Goal: Information Seeking & Learning: Find specific fact

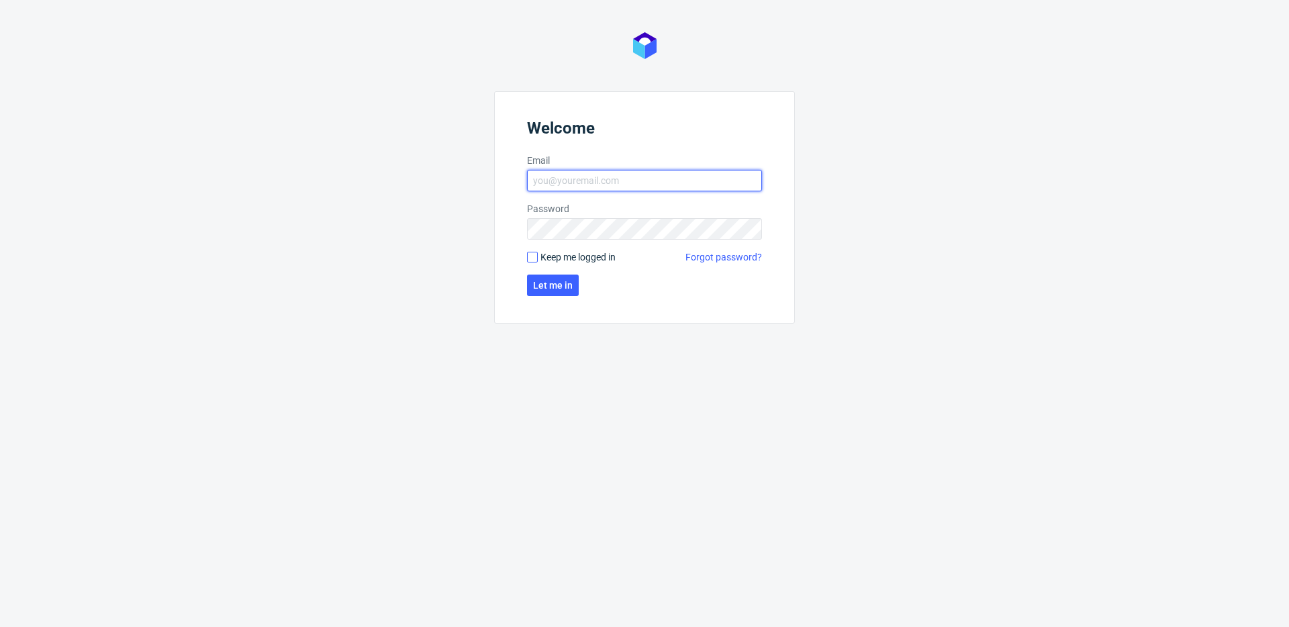
type input "bogna.krystian@packhelp.com"
click at [533, 255] on input "Keep me logged in" at bounding box center [532, 257] width 11 height 11
checkbox input "true"
click at [561, 288] on span "Let me in" at bounding box center [553, 285] width 40 height 9
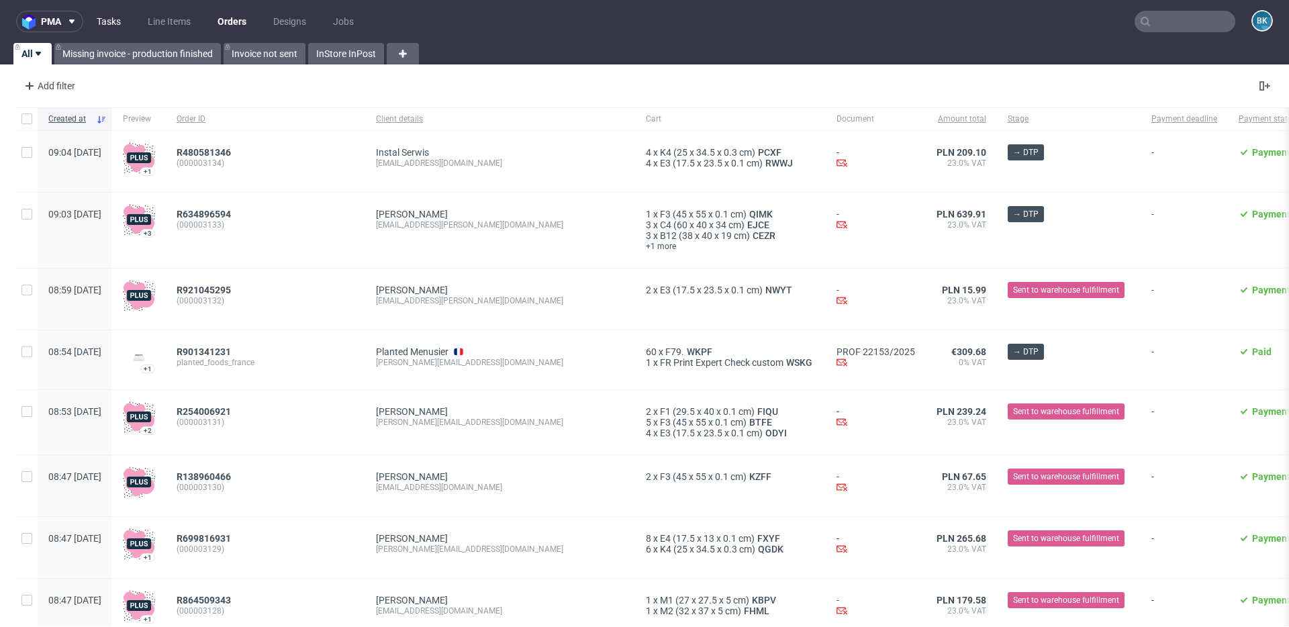
click at [117, 32] on link "Tasks" at bounding box center [109, 21] width 40 height 21
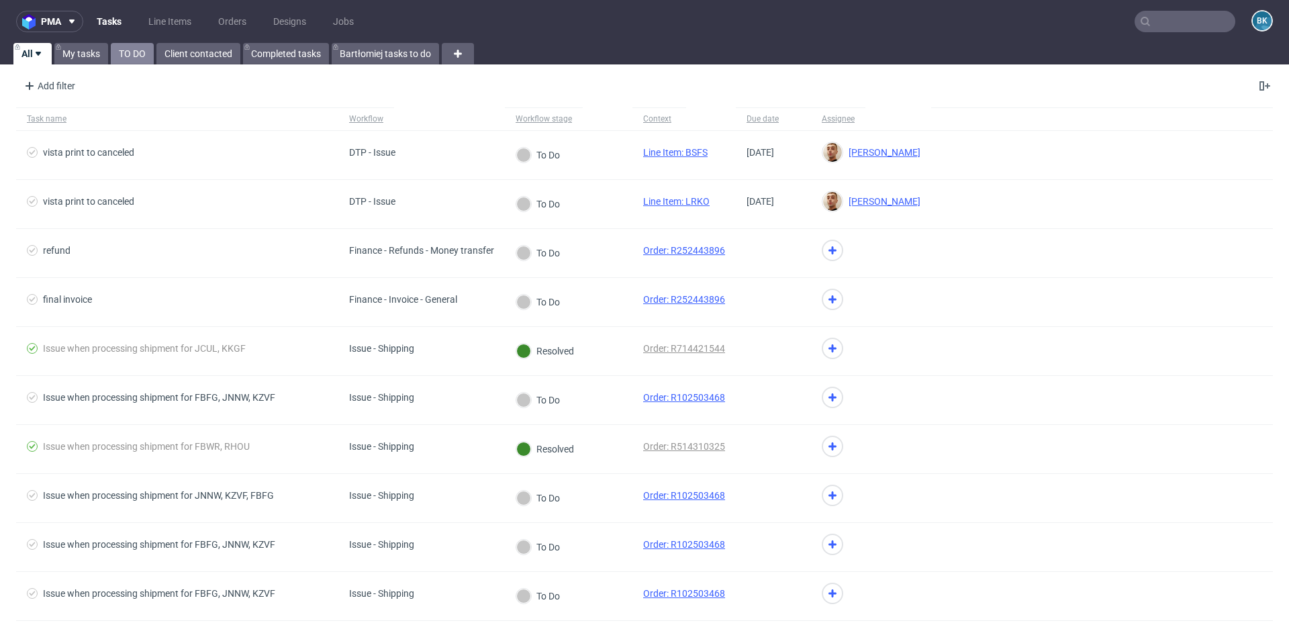
click at [138, 54] on link "TO DO" at bounding box center [132, 53] width 43 height 21
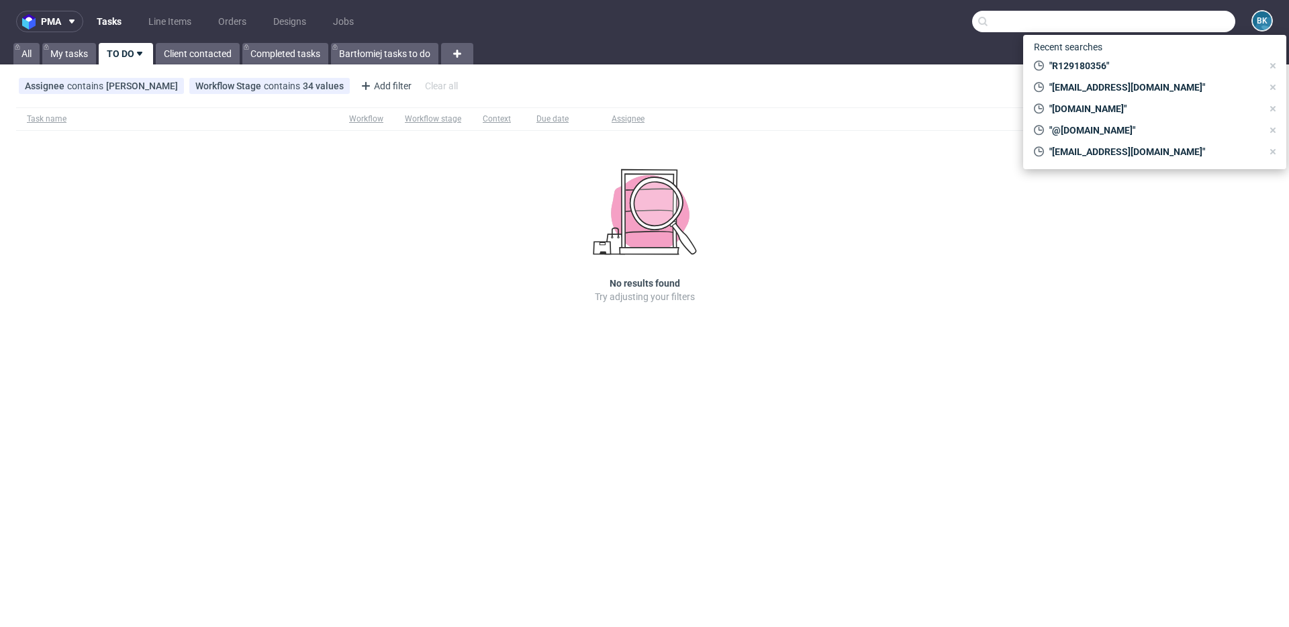
click at [966, 22] on input "text" at bounding box center [1103, 21] width 263 height 21
paste input "8bc23d33b1ac4faba47384b946f28870"
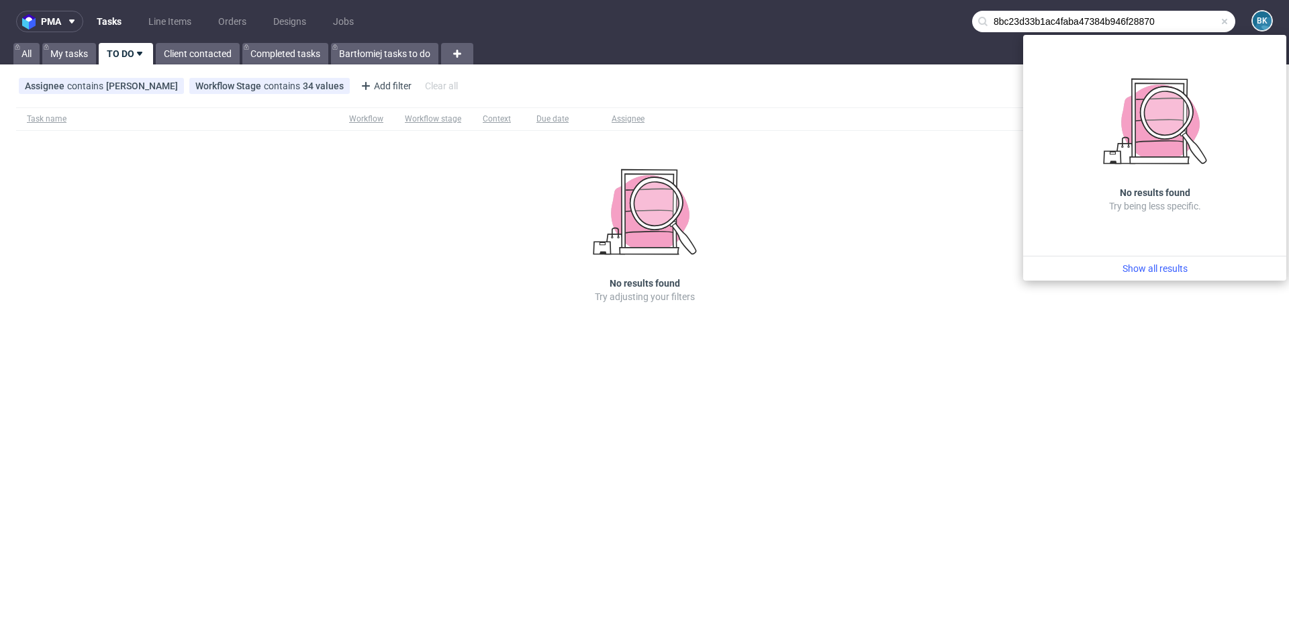
type input "8bc23d33b1ac4faba47384b946f28870"
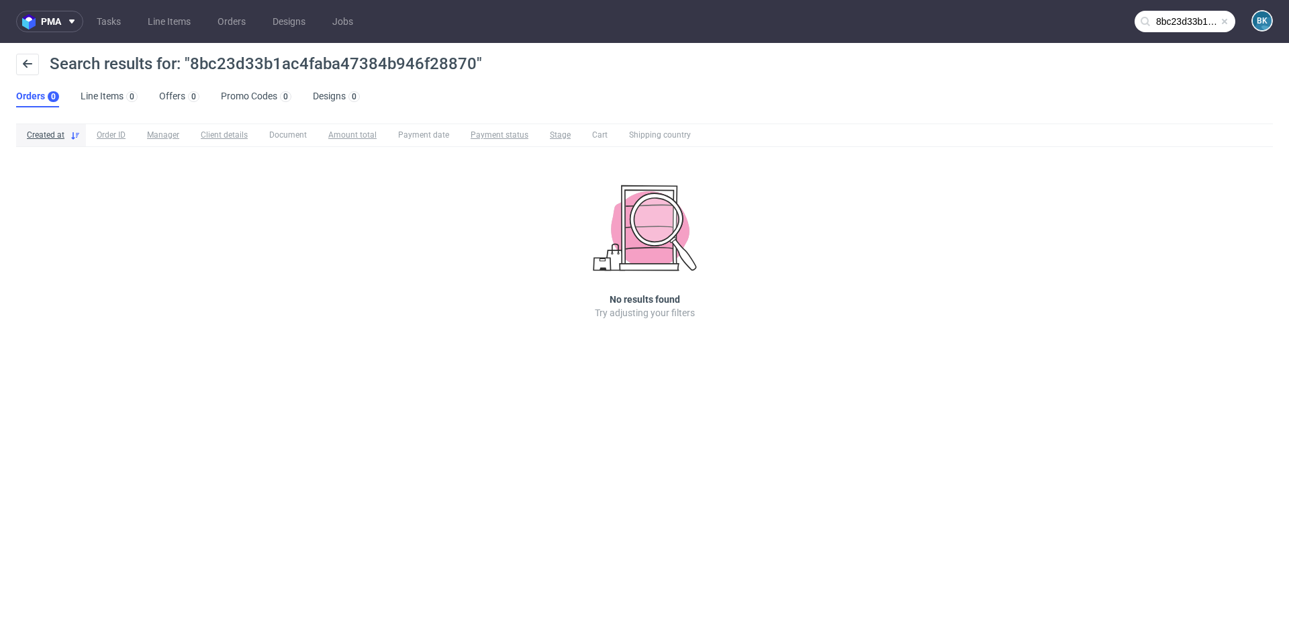
click at [966, 21] on span at bounding box center [1224, 21] width 11 height 11
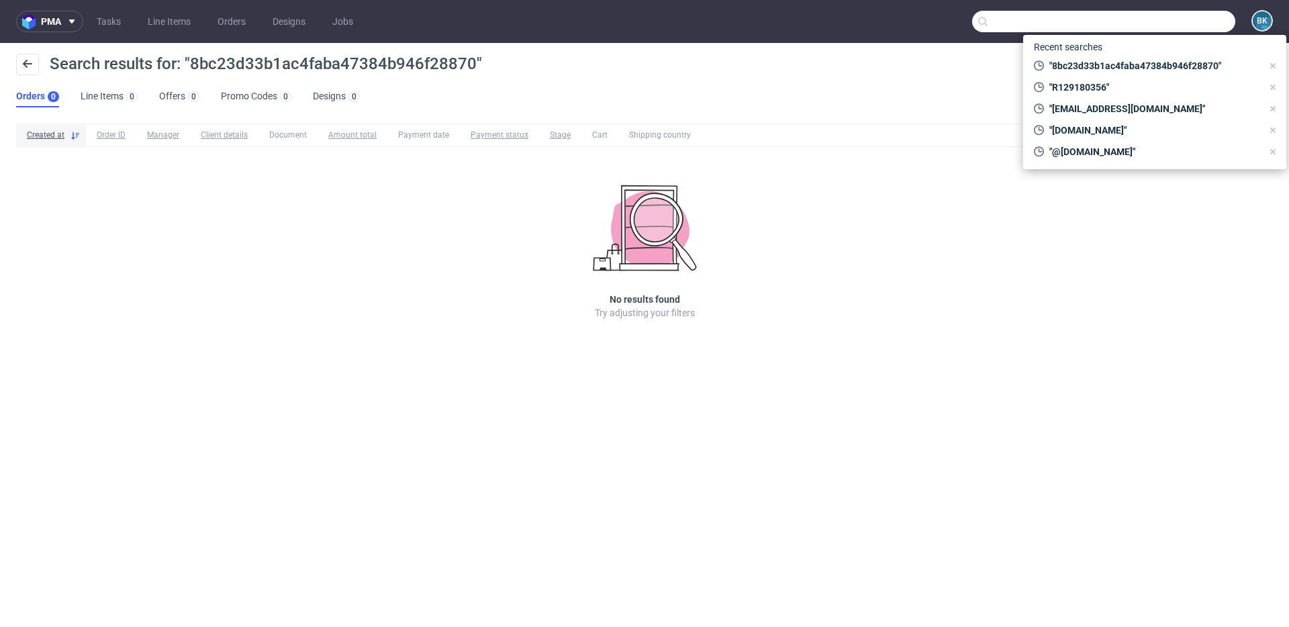
click at [966, 21] on input "text" at bounding box center [1103, 21] width 263 height 21
paste input "kluczeluban@kluczeluban.pl"
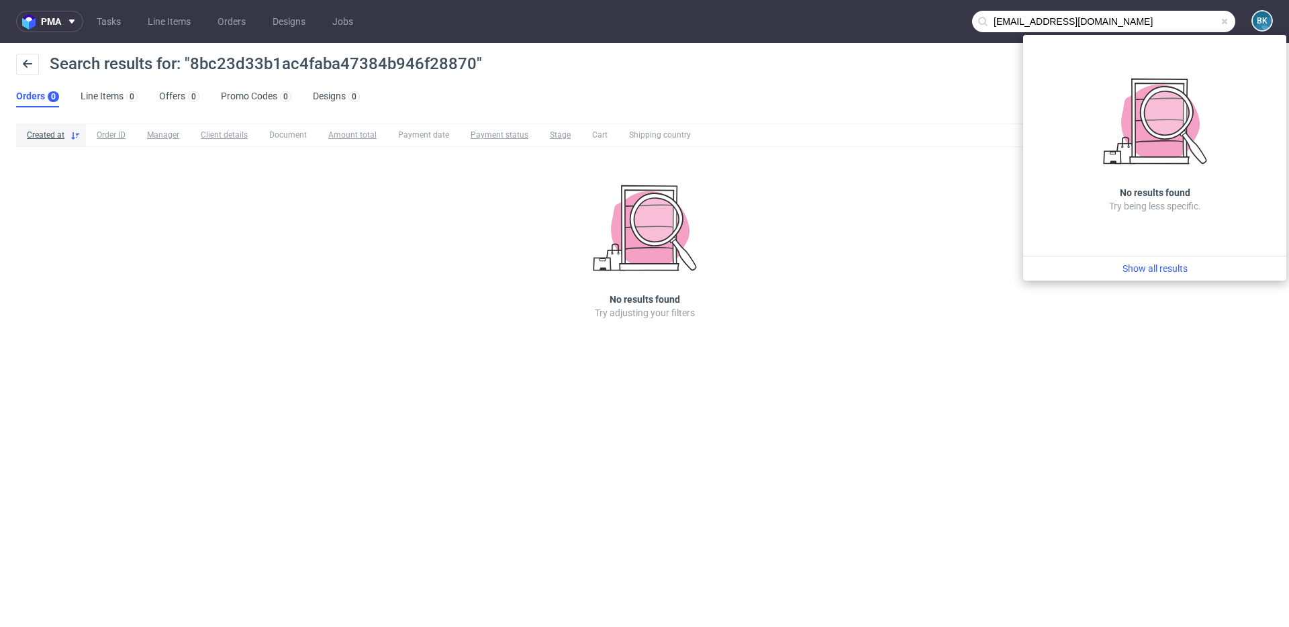
drag, startPoint x: 1045, startPoint y: 21, endPoint x: 947, endPoint y: 21, distance: 98.0
click at [947, 21] on nav "pma Tasks Line Items Orders Designs Jobs kluczeluban@kluczeluban.pl BK" at bounding box center [644, 21] width 1289 height 43
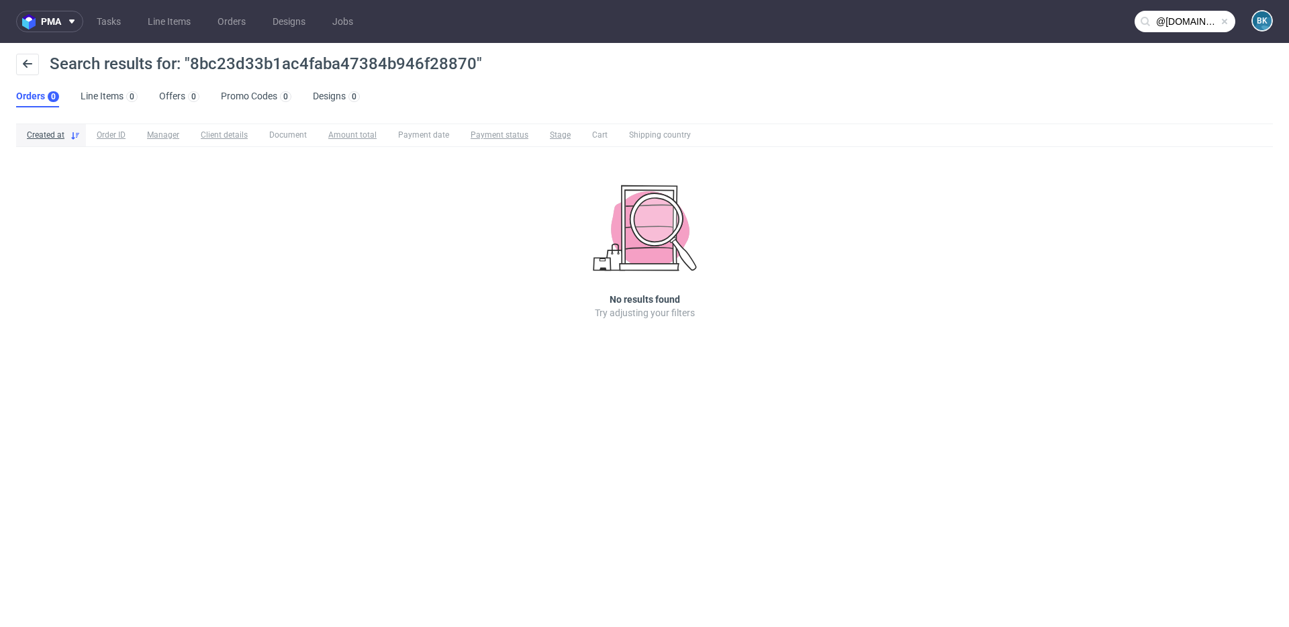
type input "@kluczeluban.pl"
click at [233, 22] on link "Orders" at bounding box center [231, 21] width 44 height 21
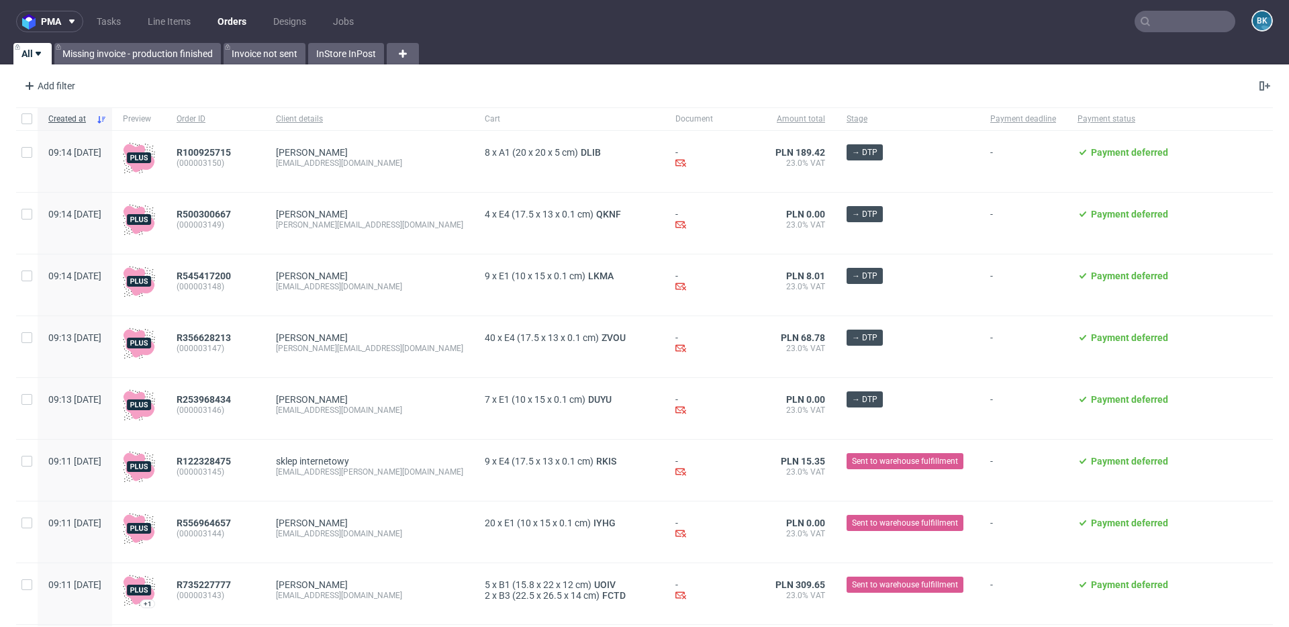
click at [966, 21] on input "text" at bounding box center [1185, 21] width 101 height 21
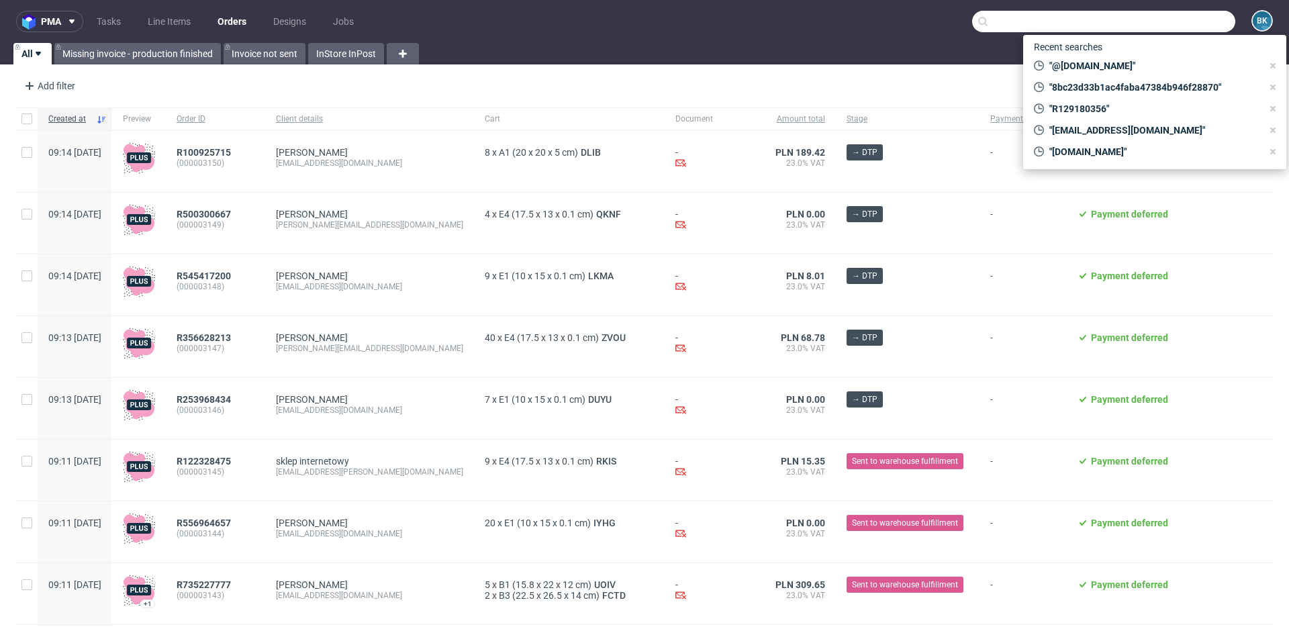
paste input "krzysztof.brysiak@ventia.pl"
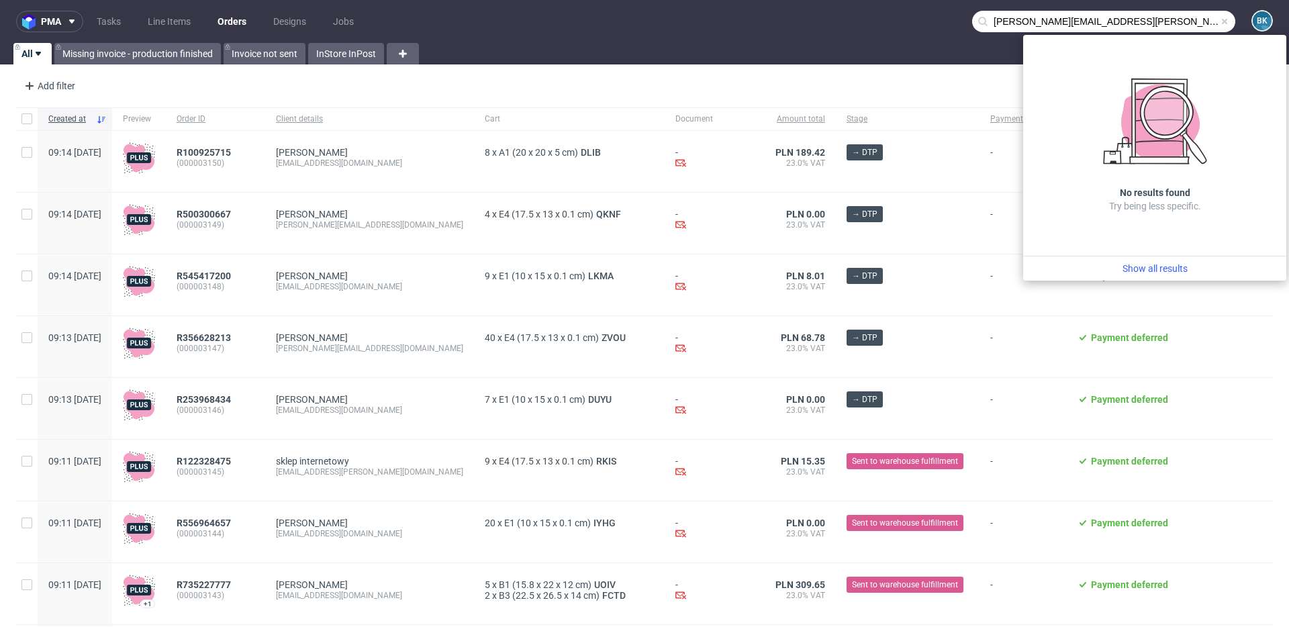
drag, startPoint x: 1053, startPoint y: 21, endPoint x: 936, endPoint y: 20, distance: 116.8
click at [937, 20] on nav "pma Tasks Line Items Orders Designs Jobs krzysztof.brysiak@ventia.pl BK" at bounding box center [644, 21] width 1289 height 43
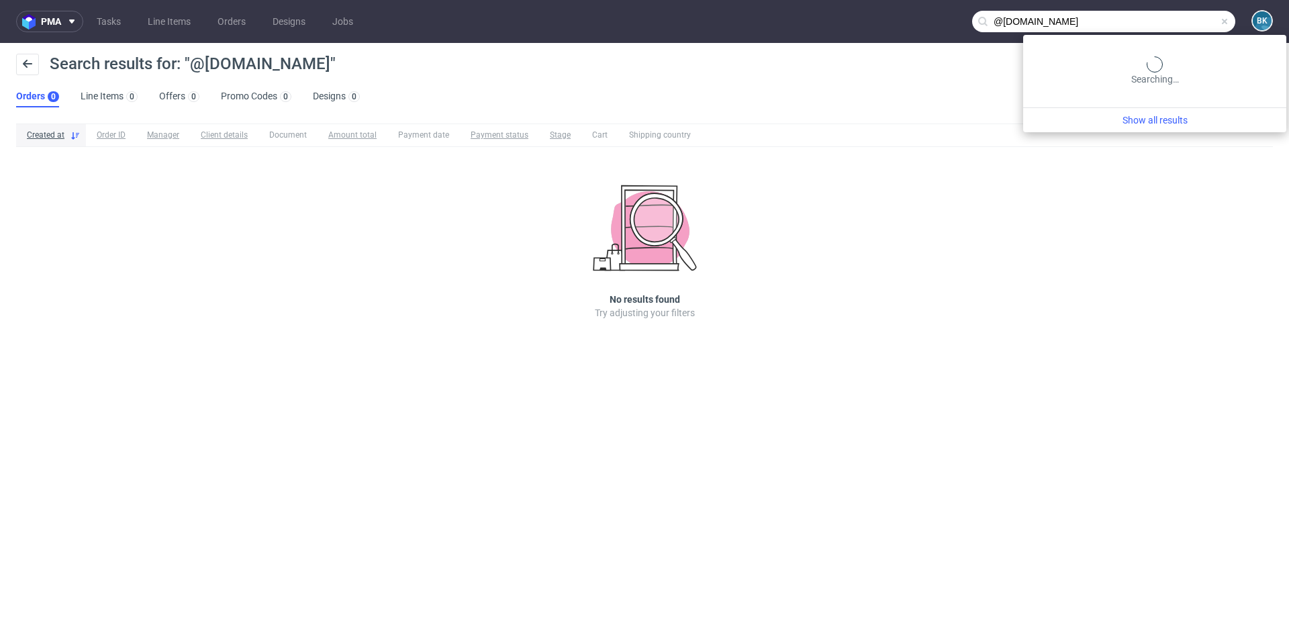
click at [966, 21] on input "@ventia.pl" at bounding box center [1103, 21] width 263 height 21
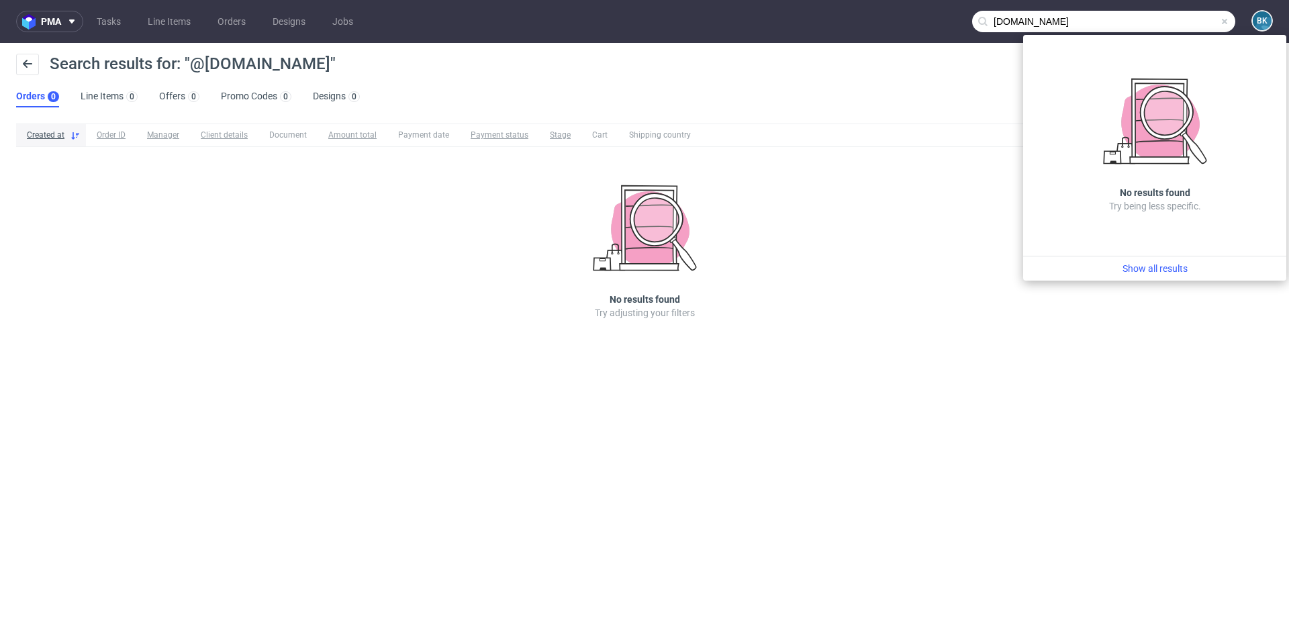
type input "ventia.pl"
click at [966, 20] on span at bounding box center [1224, 21] width 11 height 11
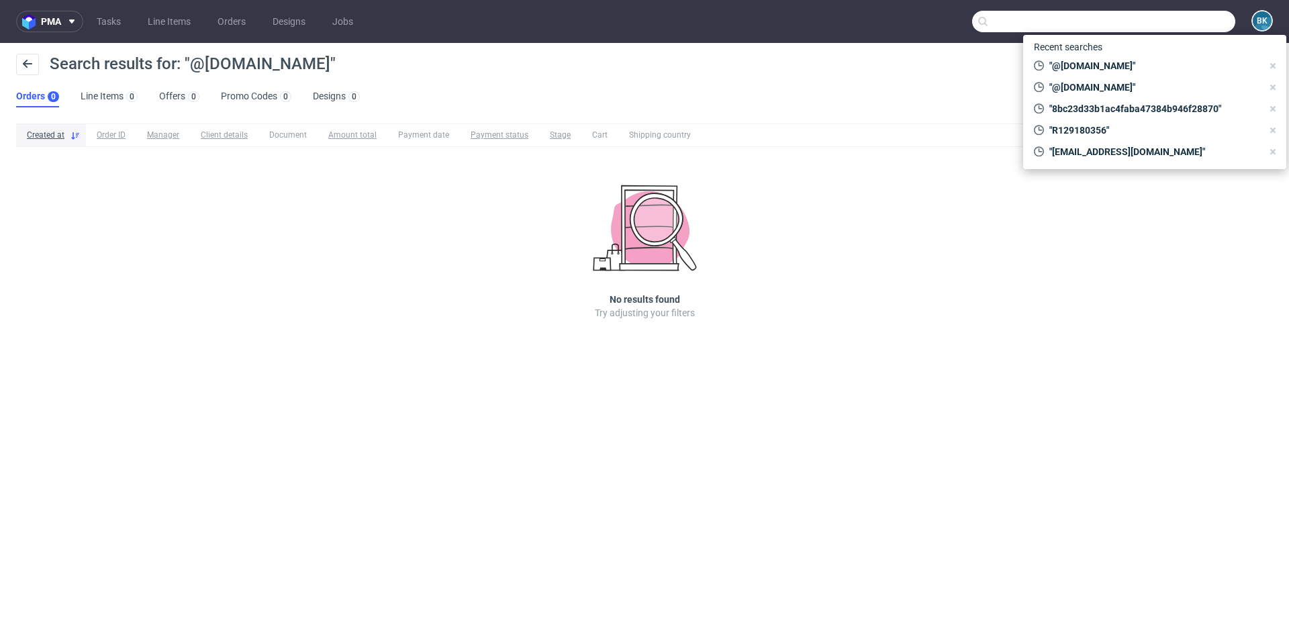
click at [966, 29] on input "text" at bounding box center [1103, 21] width 263 height 21
paste input "gabriela@kordadystrybucja.pl"
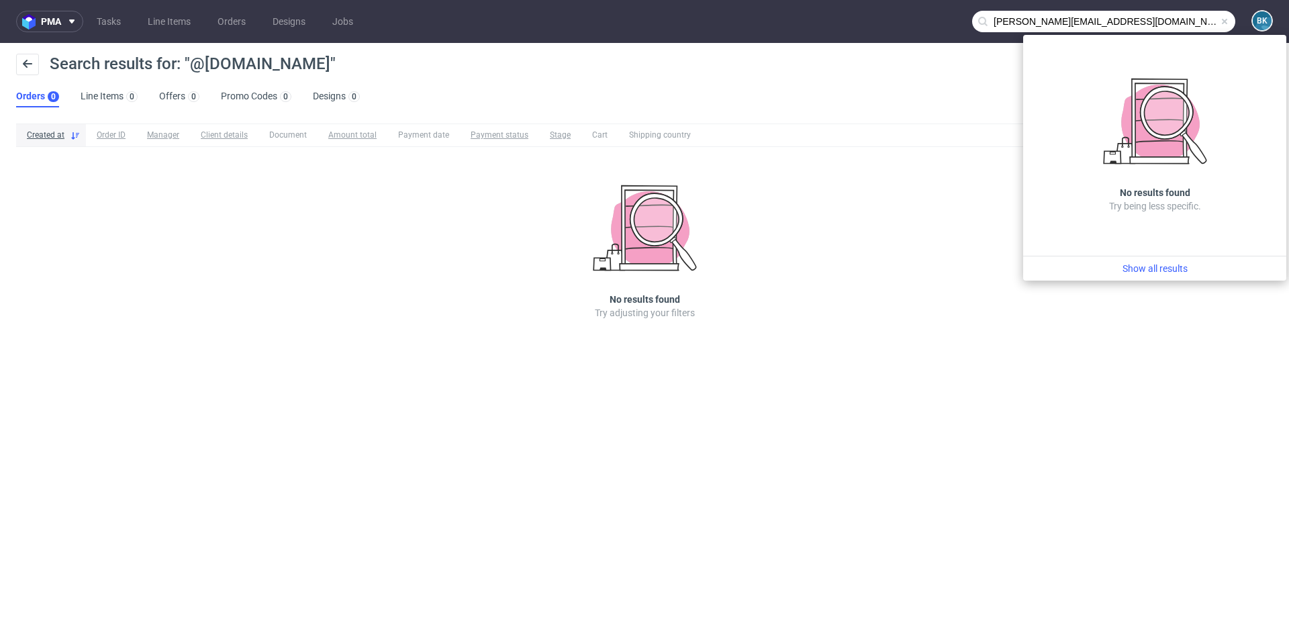
drag, startPoint x: 1027, startPoint y: 22, endPoint x: 936, endPoint y: 21, distance: 90.6
click at [936, 21] on nav "pma Tasks Line Items Orders Designs Jobs gabriela@kordadystrybucja.pl BK" at bounding box center [644, 21] width 1289 height 43
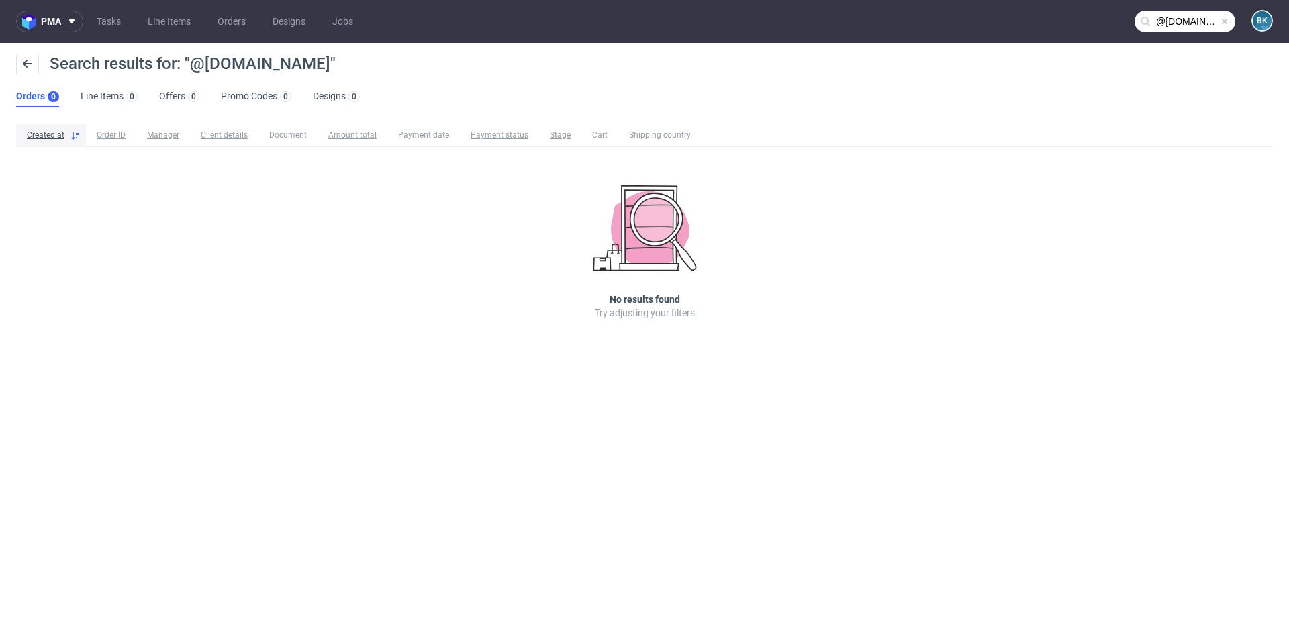
type input "@kordadystrybucja.pl"
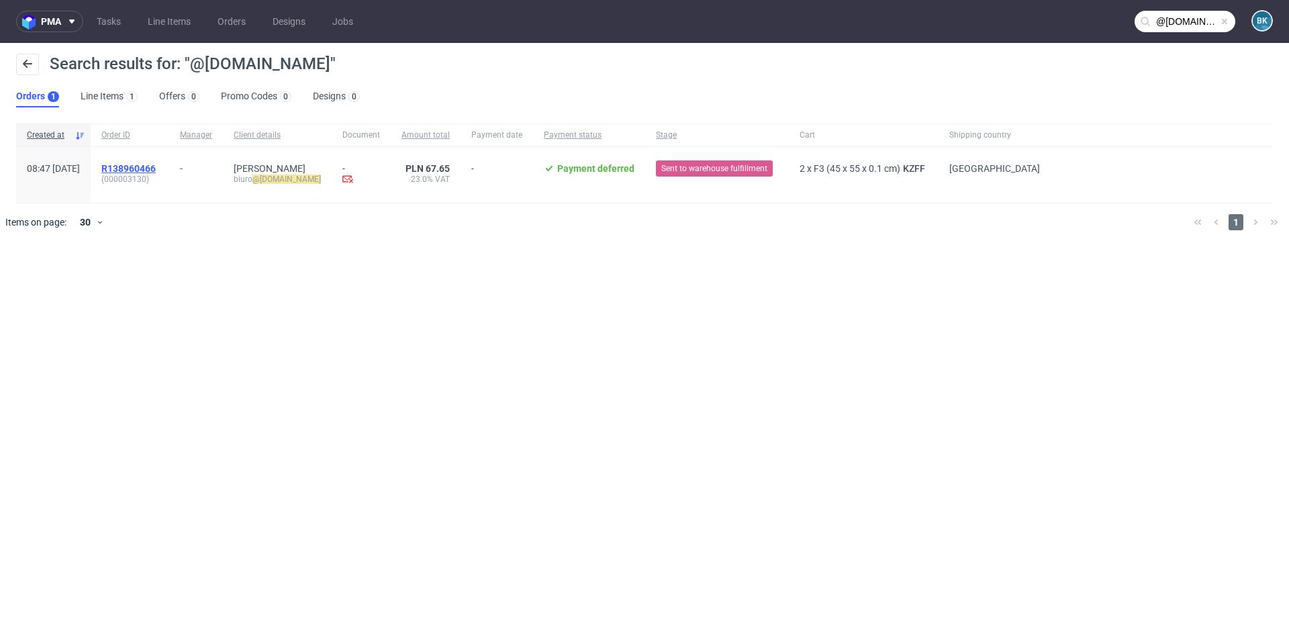
click at [156, 171] on span "R138960466" at bounding box center [128, 168] width 54 height 11
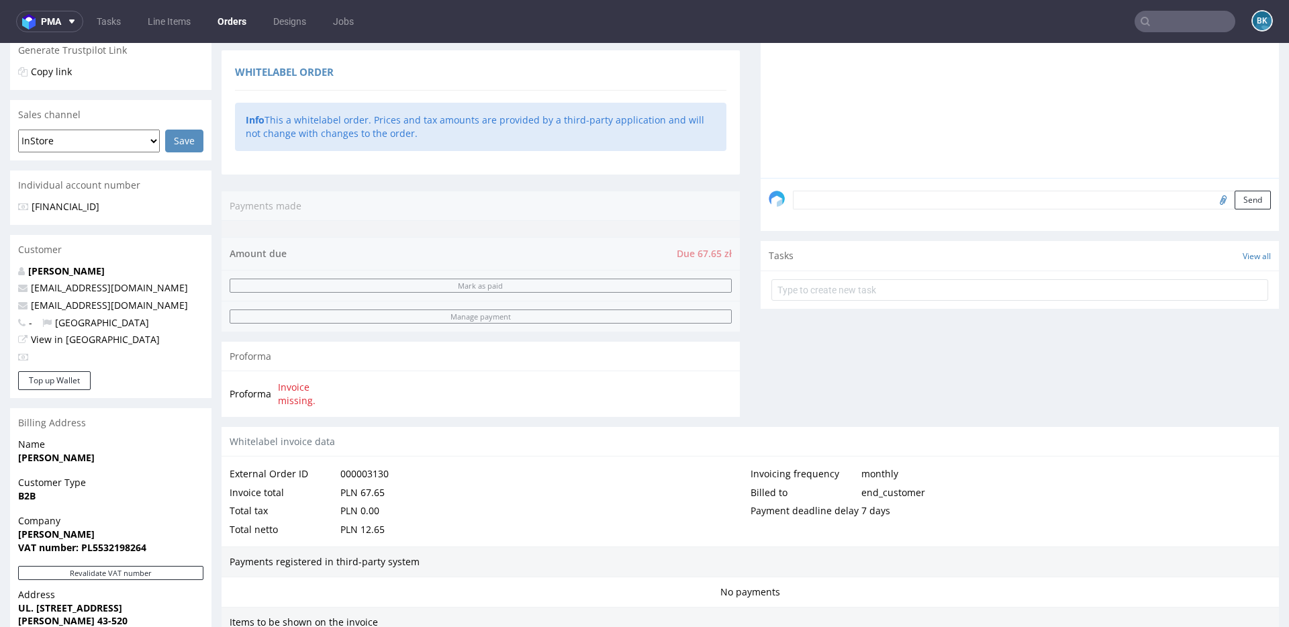
scroll to position [278, 0]
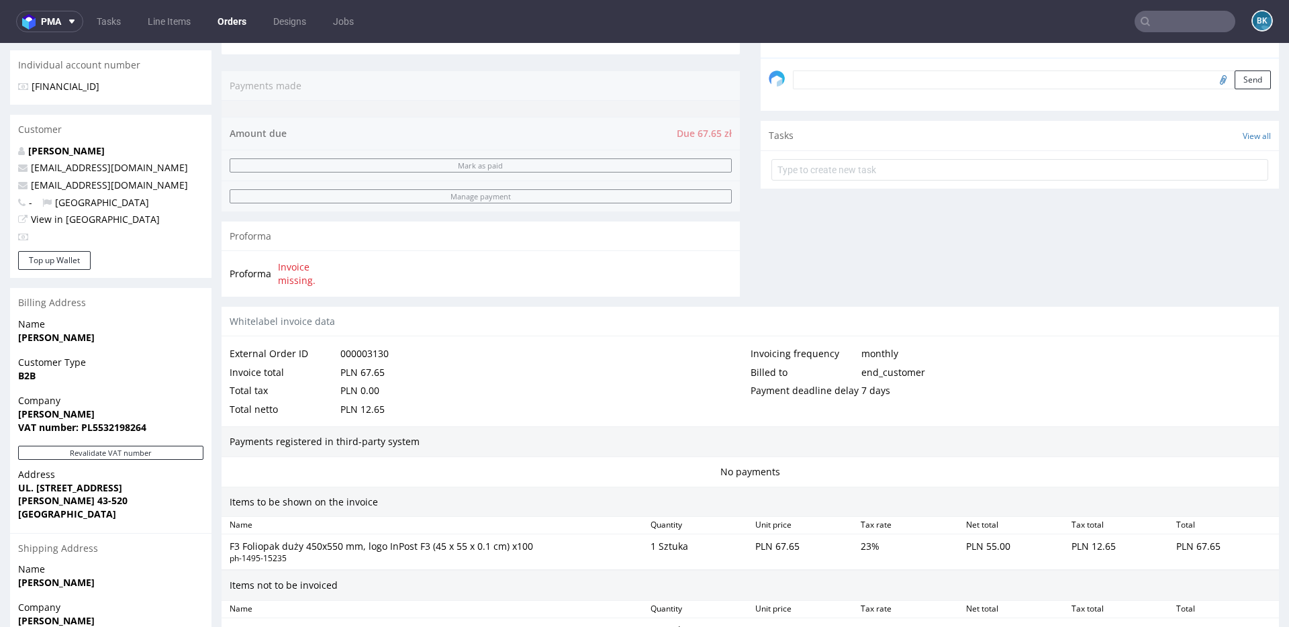
scroll to position [599, 0]
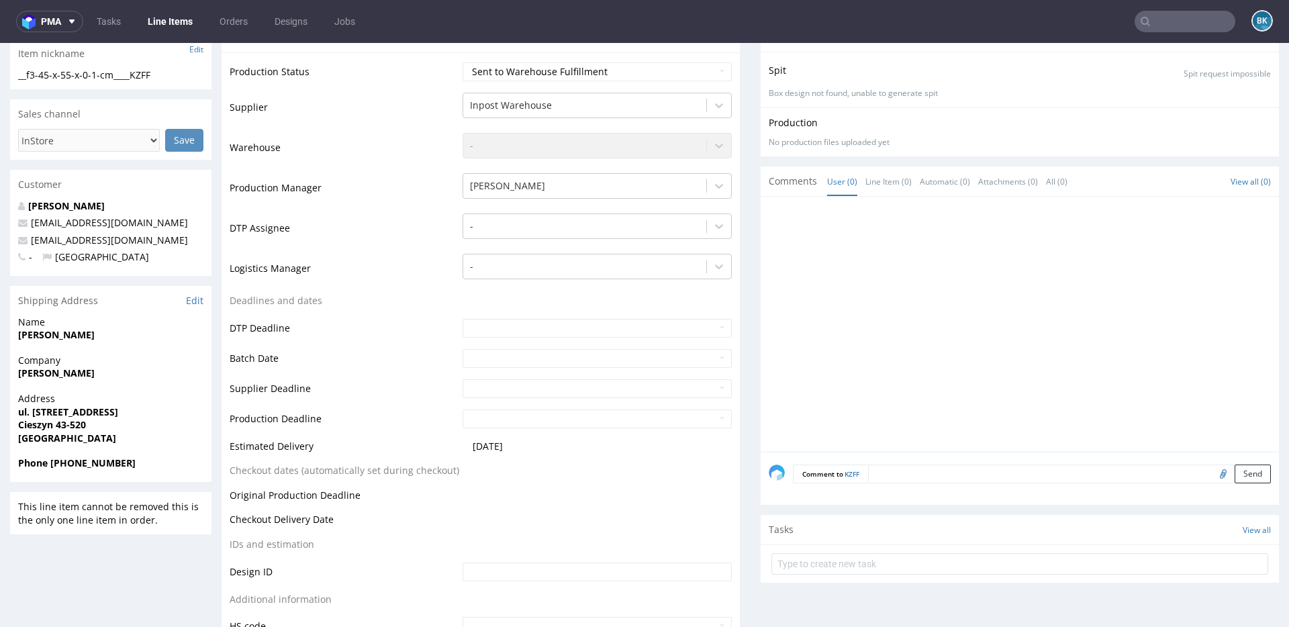
scroll to position [234, 0]
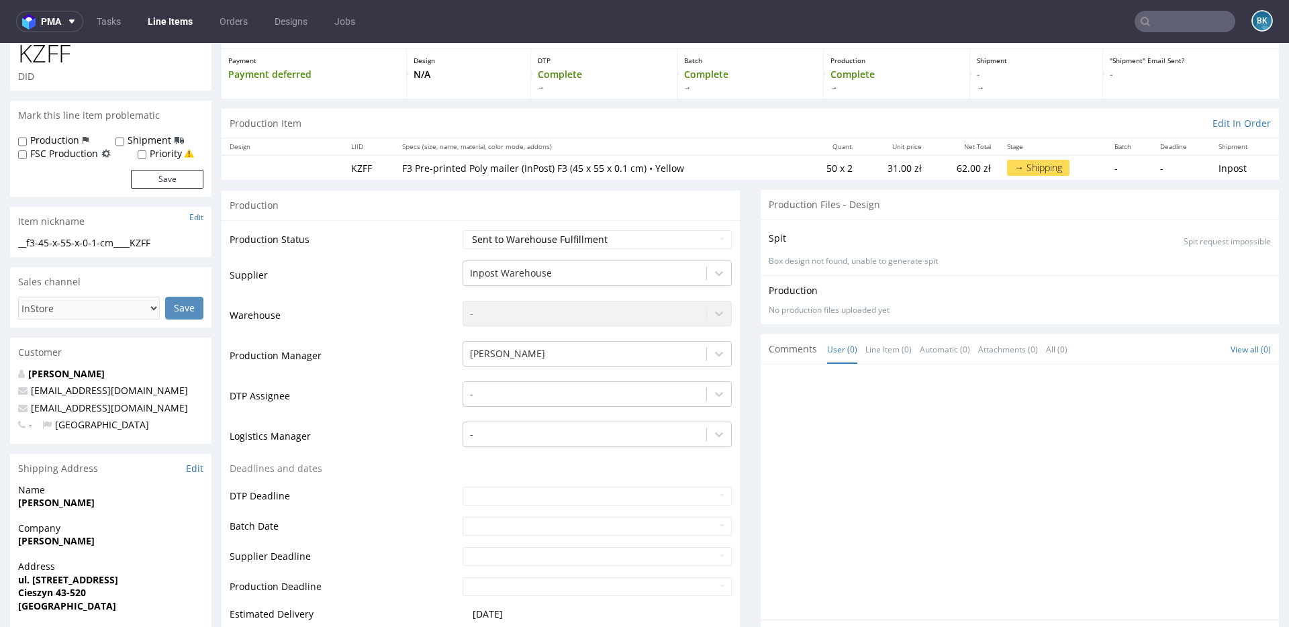
scroll to position [69, 0]
click at [193, 448] on link "Edit" at bounding box center [194, 466] width 17 height 13
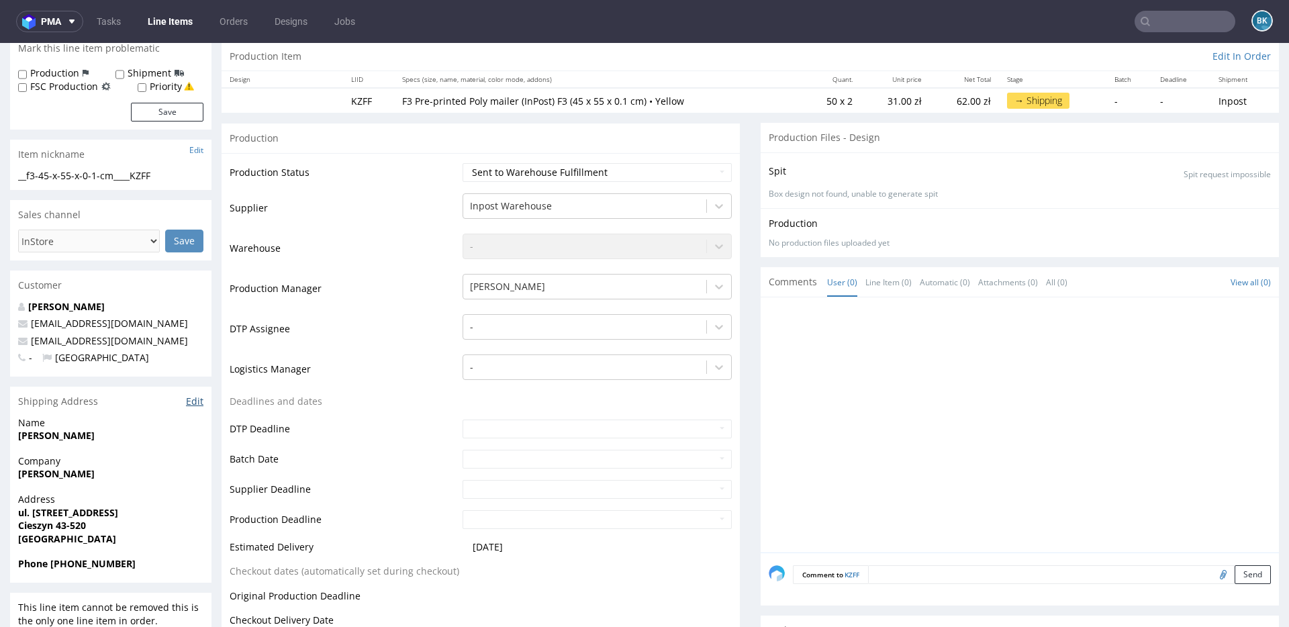
scroll to position [3, 0]
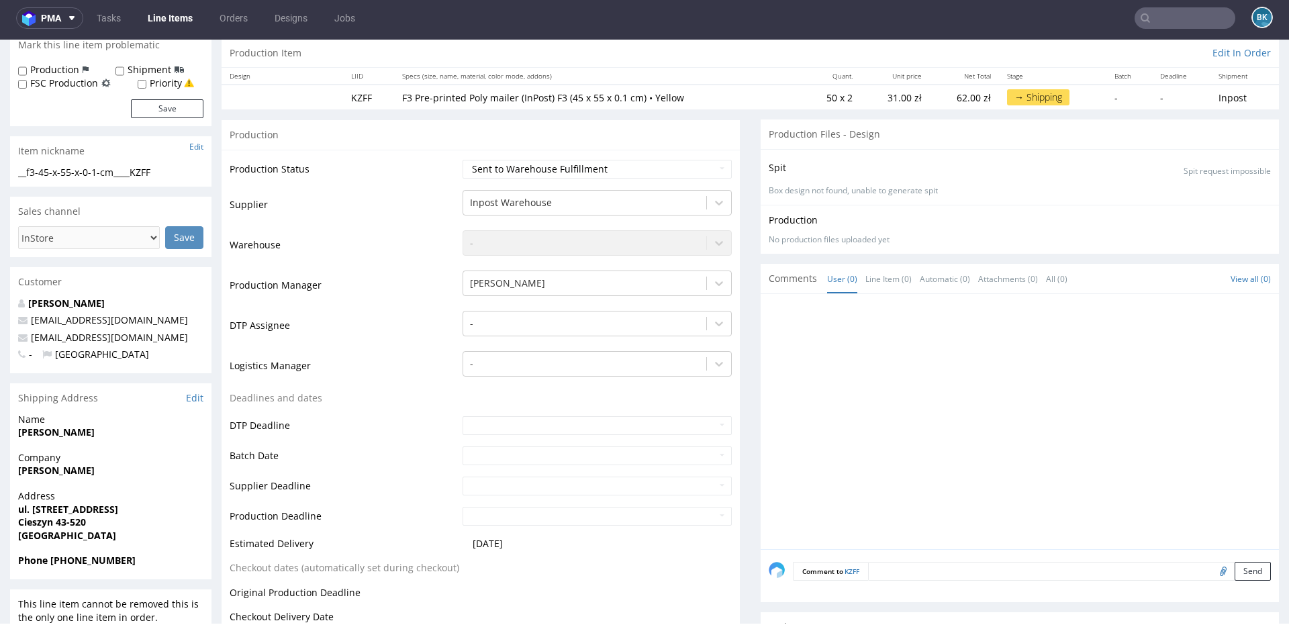
click at [966, 19] on input "text" at bounding box center [1185, 17] width 101 height 21
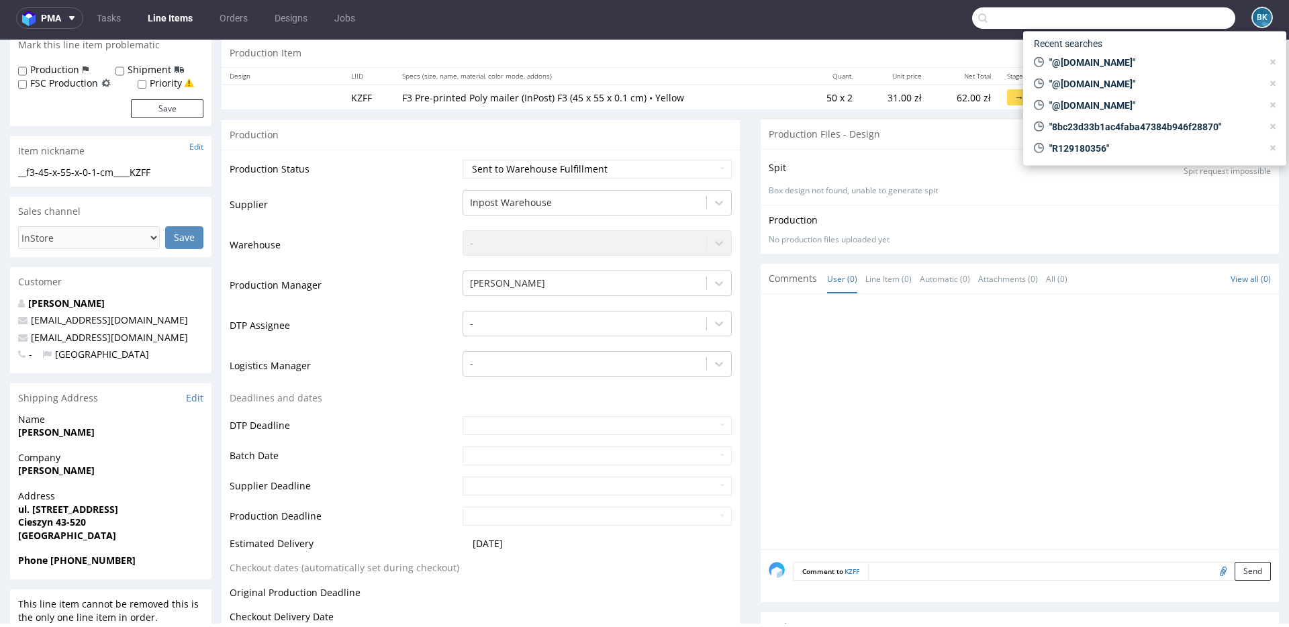
paste input "R138960466"
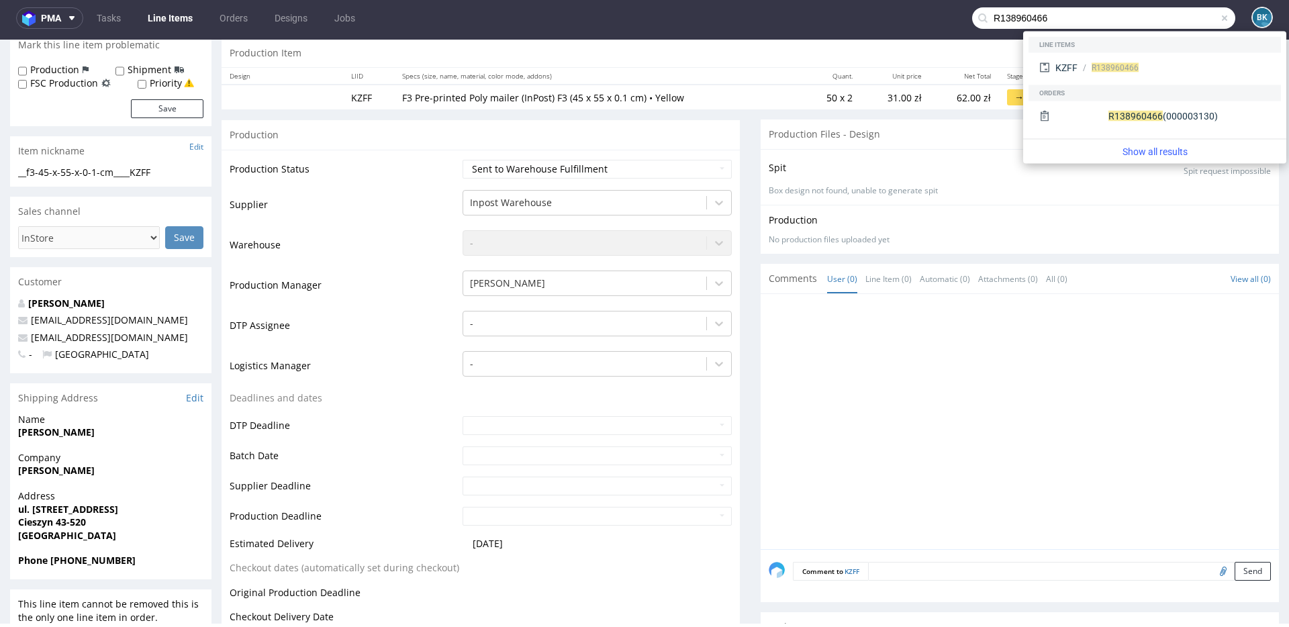
type input "R138960466"
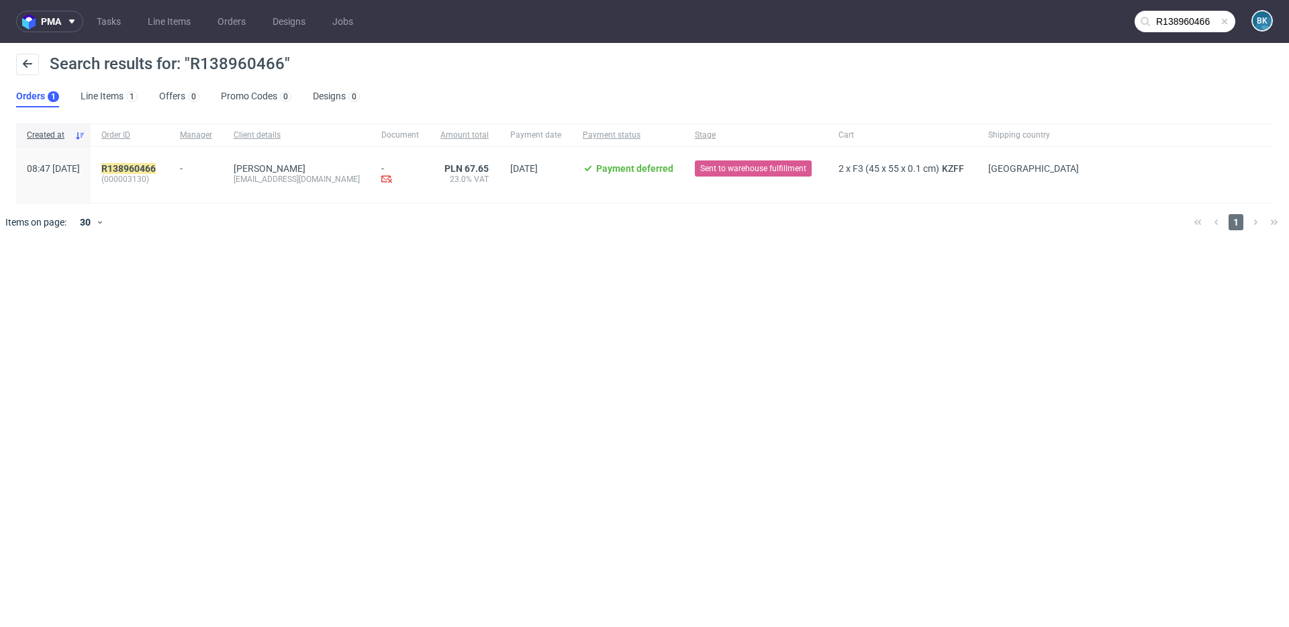
click at [169, 161] on div "R138960466 (000003130)" at bounding box center [130, 175] width 79 height 56
click at [156, 168] on mark "R138960466" at bounding box center [128, 168] width 54 height 11
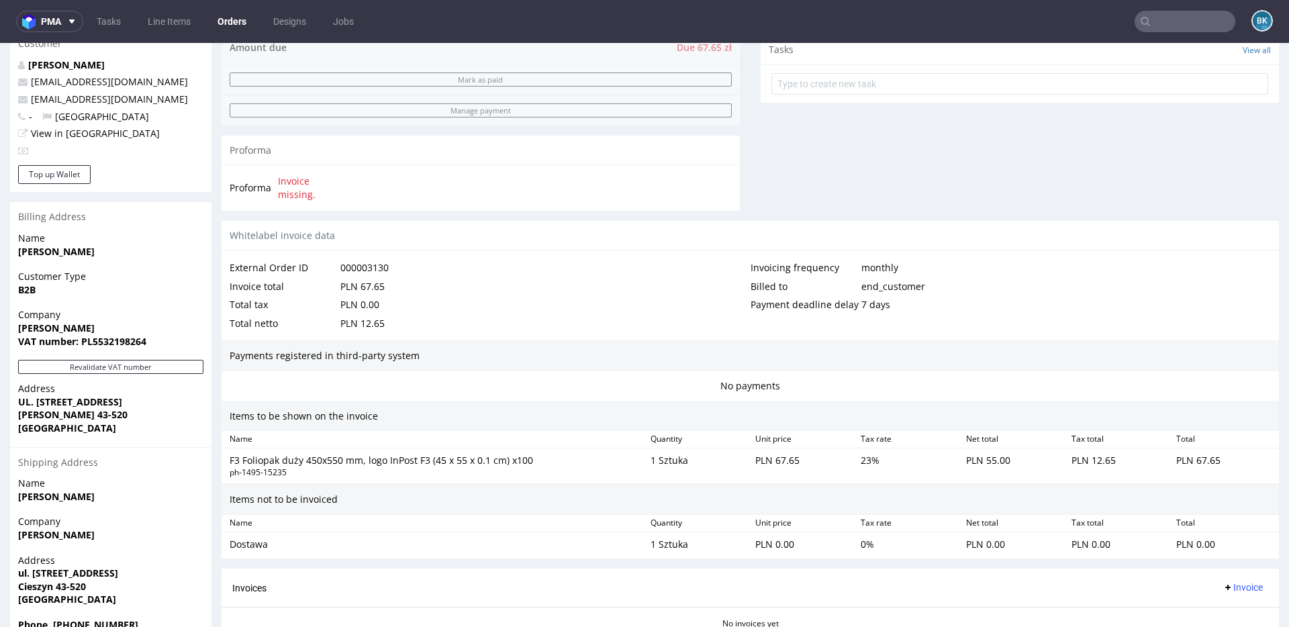
scroll to position [486, 0]
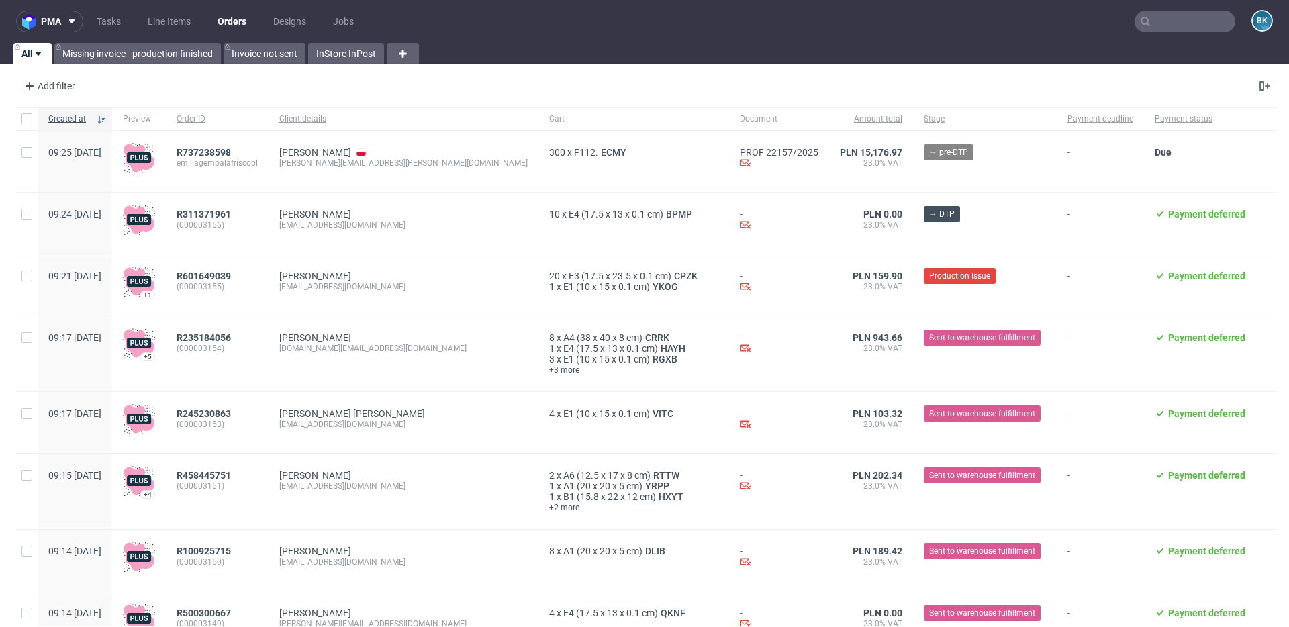
click at [1154, 21] on input "text" at bounding box center [1185, 21] width 101 height 21
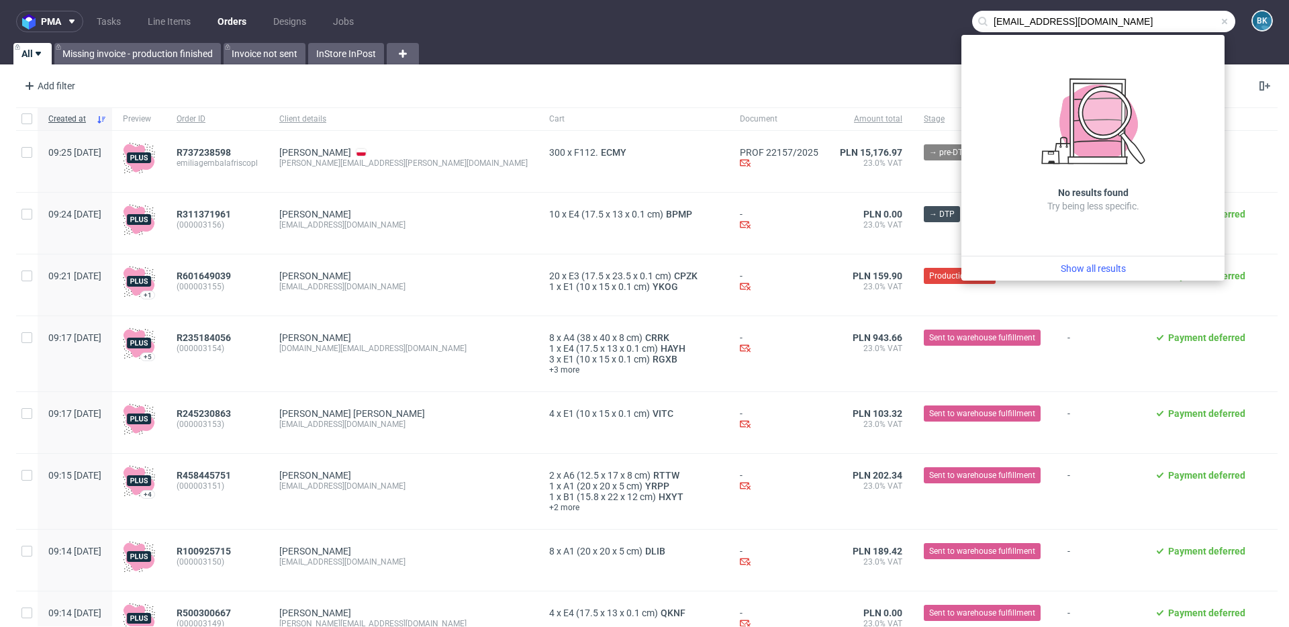
drag, startPoint x: 1057, startPoint y: 18, endPoint x: 928, endPoint y: 18, distance: 128.9
click at [928, 18] on nav "pma Tasks Line Items Orders Designs Jobs biuro@ziba.pl BK" at bounding box center [644, 21] width 1289 height 43
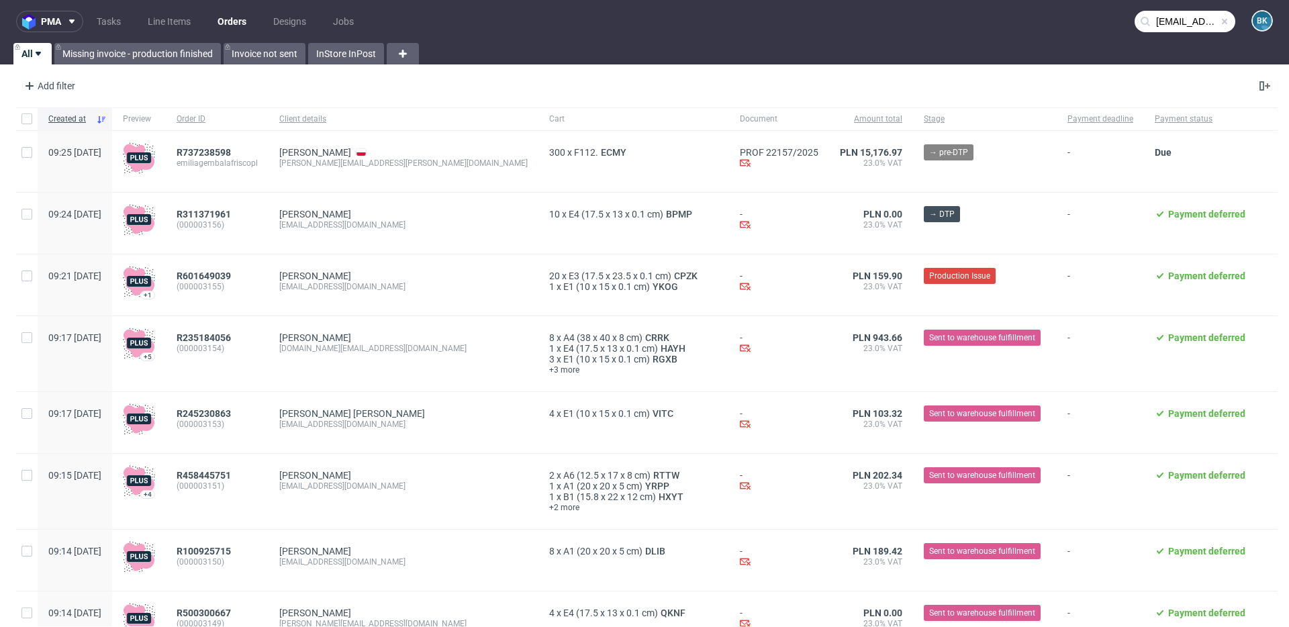
click at [1154, 26] on input "biuro@ziba.pl" at bounding box center [1185, 21] width 101 height 21
click at [1163, 21] on input "biuro@ziba.pl" at bounding box center [1185, 21] width 101 height 21
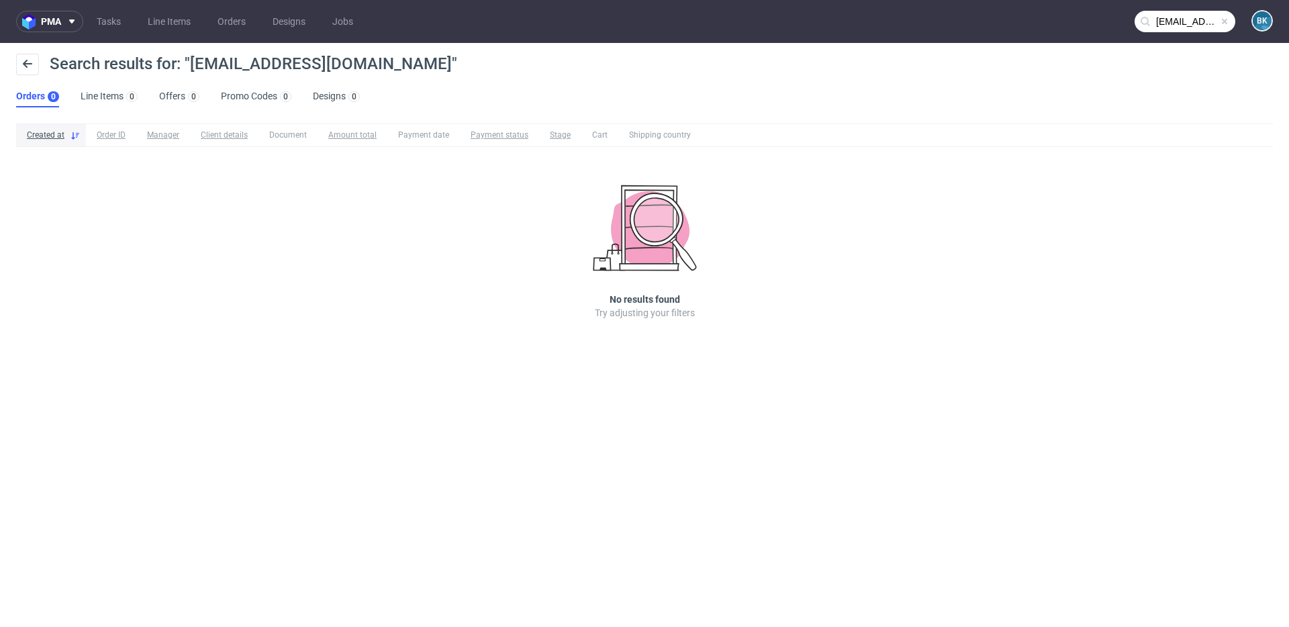
click at [1169, 17] on input "biuro@ziba.pl" at bounding box center [1185, 21] width 101 height 21
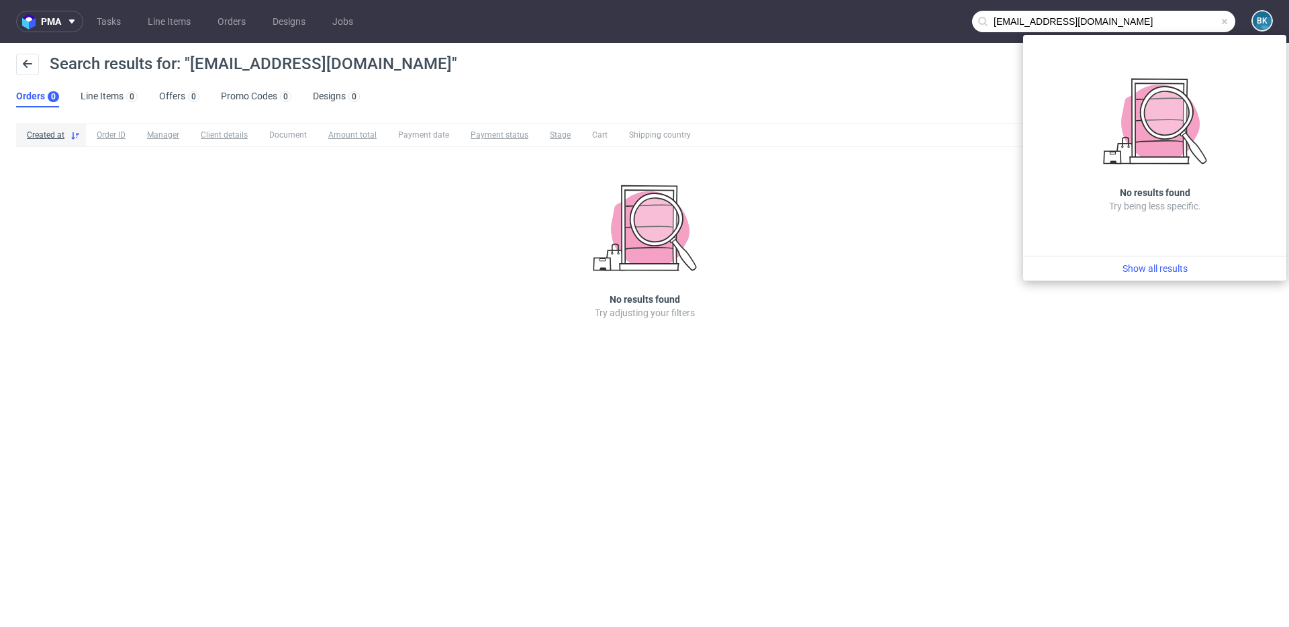
drag, startPoint x: 1069, startPoint y: 19, endPoint x: 950, endPoint y: 19, distance: 118.8
click at [950, 19] on nav "pma Tasks Line Items Orders Designs Jobs biuro@ziba.pl BK" at bounding box center [644, 21] width 1289 height 43
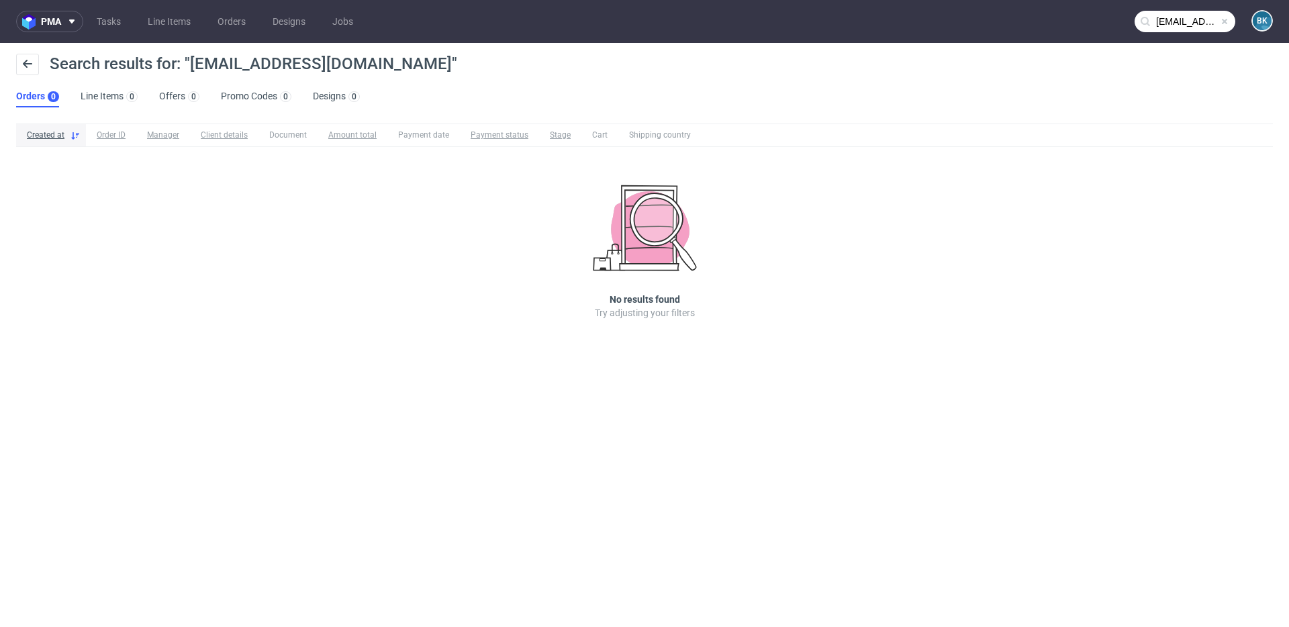
click at [1183, 19] on input "biuro@ziba.pl" at bounding box center [1185, 21] width 101 height 21
click at [1173, 21] on input "biuro@ziba.pl" at bounding box center [1185, 21] width 101 height 21
click at [1186, 23] on input "biuro@ziba.pl" at bounding box center [1185, 21] width 101 height 21
drag, startPoint x: 1214, startPoint y: 23, endPoint x: 1144, endPoint y: 22, distance: 69.8
click at [1144, 22] on div "biuro@ziba.pl" at bounding box center [1185, 21] width 101 height 21
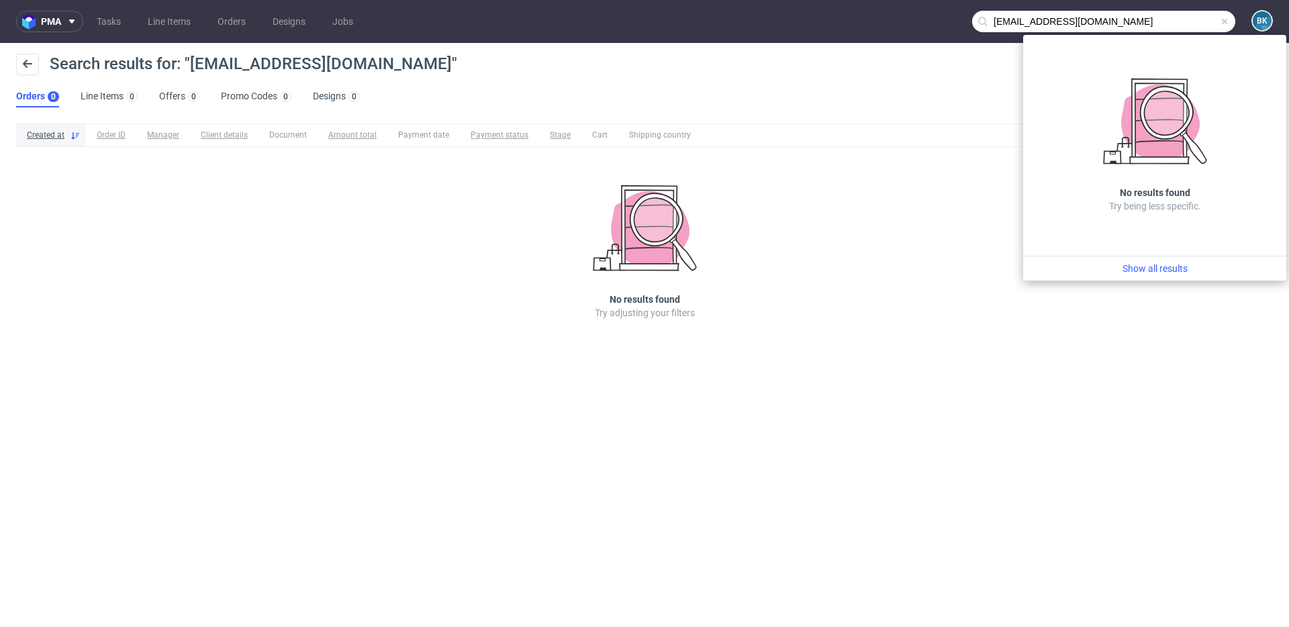
click at [1094, 19] on input "biuro@ziba.pl" at bounding box center [1103, 21] width 263 height 21
drag, startPoint x: 1077, startPoint y: 18, endPoint x: 950, endPoint y: 17, distance: 127.5
click at [950, 17] on nav "pma Tasks Line Items Orders Designs Jobs biuro@ziba.pl BK" at bounding box center [644, 21] width 1289 height 43
click at [1014, 19] on input "biuro@ziba.pl" at bounding box center [1103, 21] width 263 height 21
type input "ziba.pl"
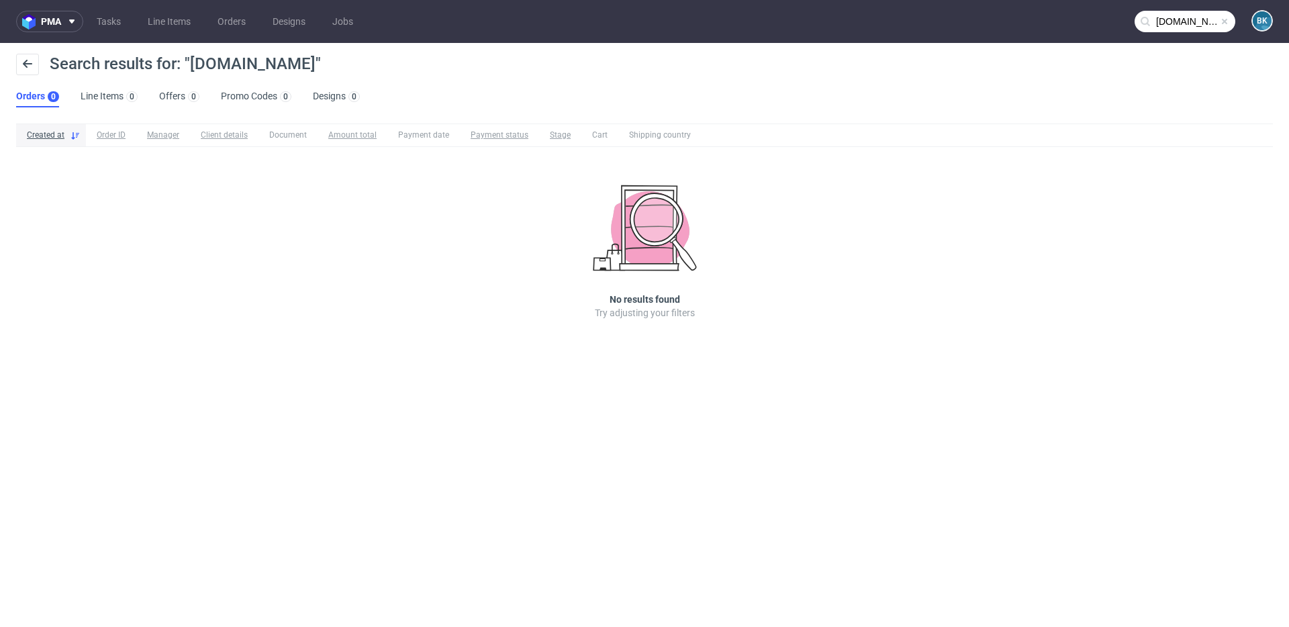
click at [1222, 17] on span at bounding box center [1224, 21] width 11 height 11
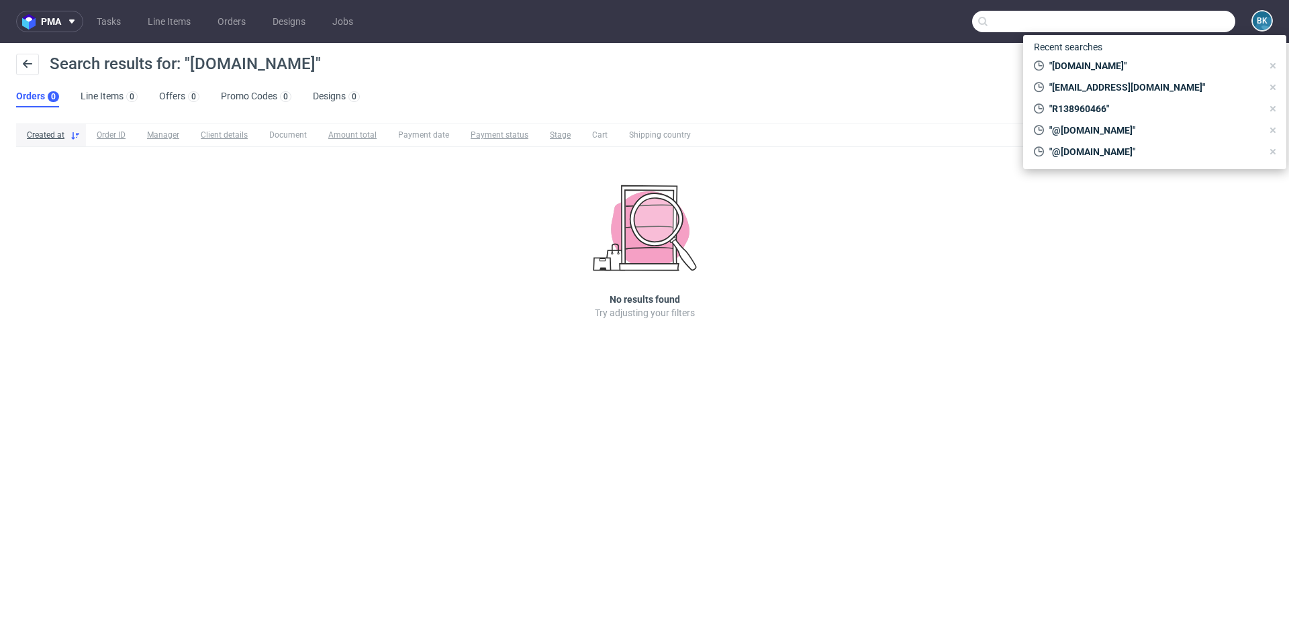
click at [1165, 24] on input "text" at bounding box center [1103, 21] width 263 height 21
paste input "R836724814"
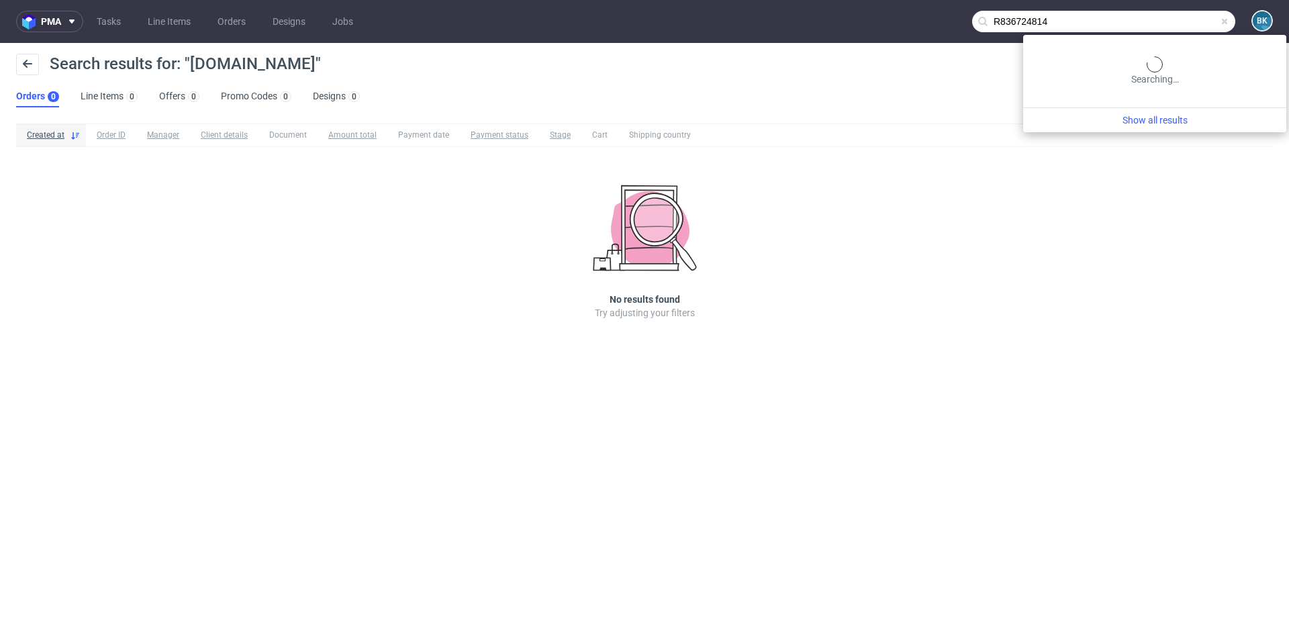
type input "R836724814"
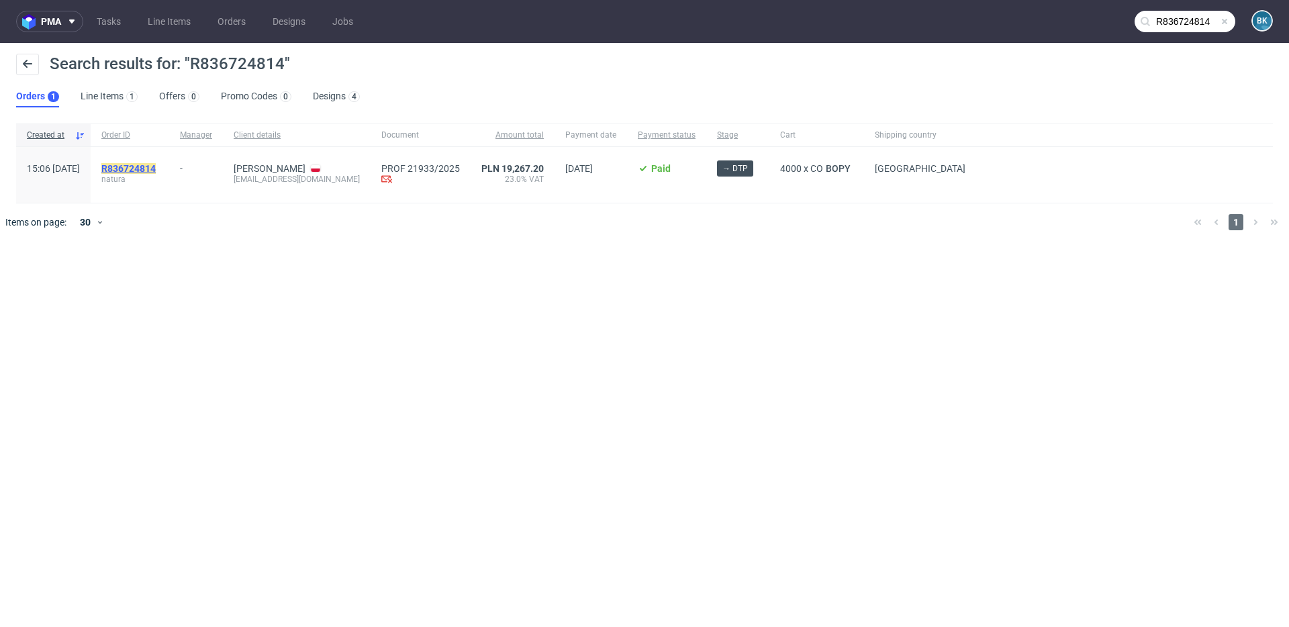
click at [156, 165] on mark "R836724814" at bounding box center [128, 168] width 54 height 11
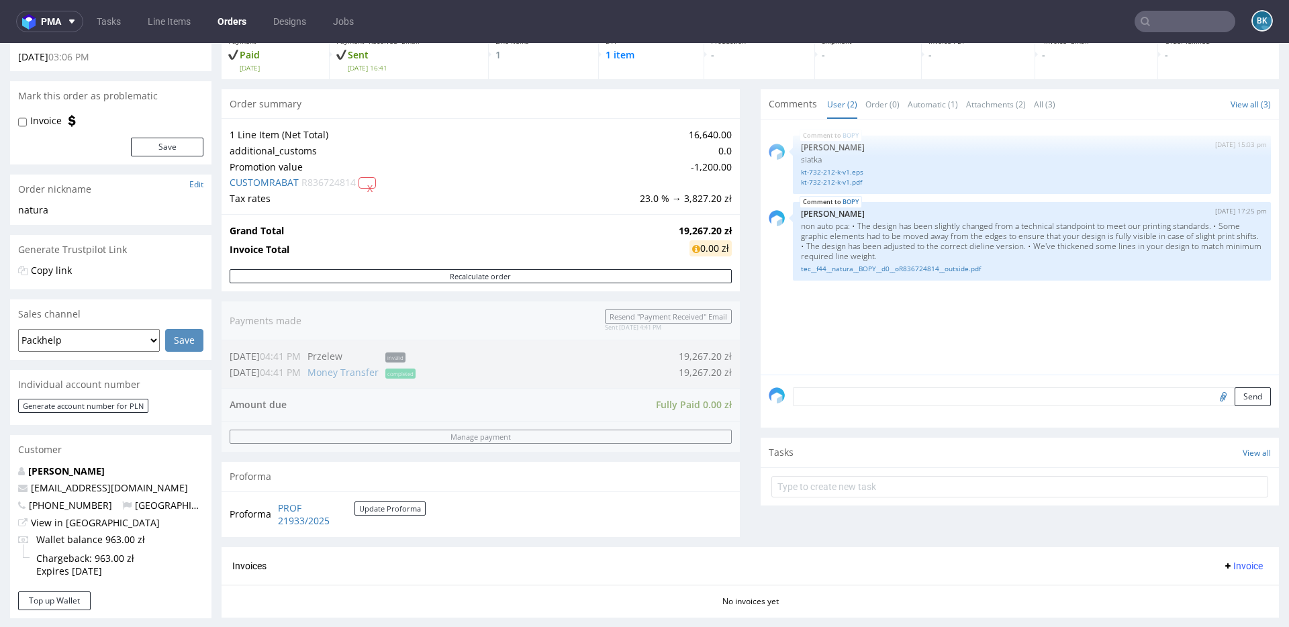
scroll to position [91, 0]
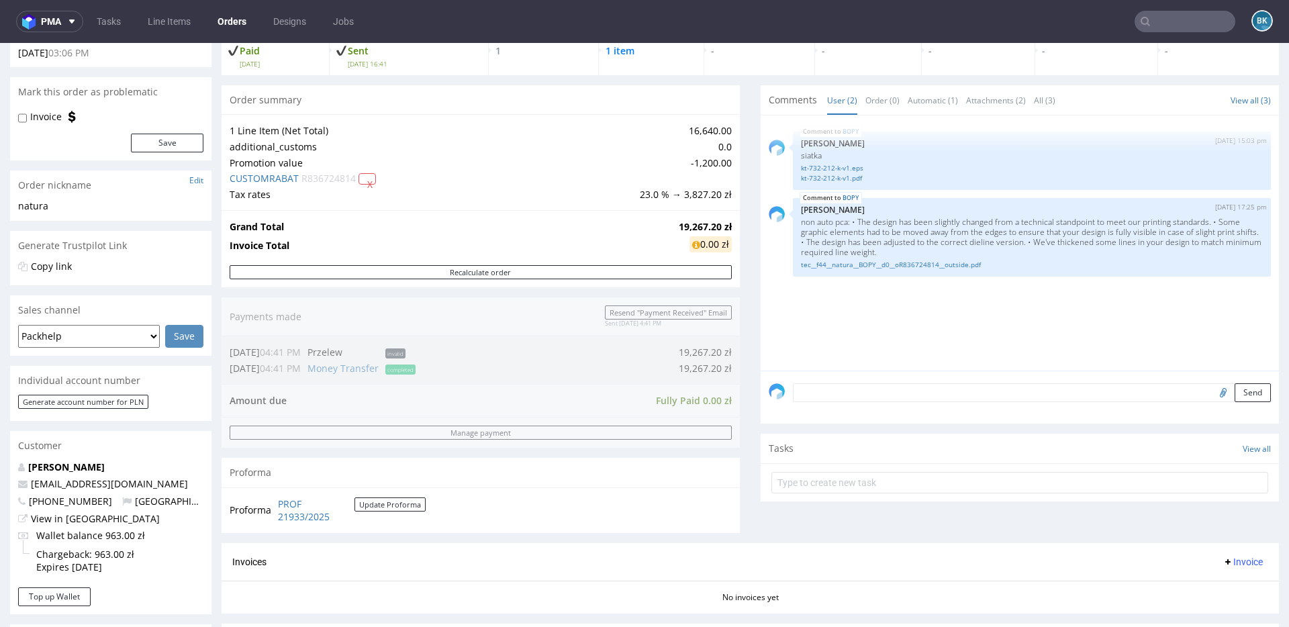
click at [73, 494] on div "Marta Kucharska mkucharska@drogerienatura.pl +48887800491 Poland View in Hubspo…" at bounding box center [110, 524] width 201 height 127
click at [69, 501] on span "+48887800491" at bounding box center [65, 501] width 94 height 13
click at [75, 502] on span "+48887800491" at bounding box center [65, 501] width 94 height 13
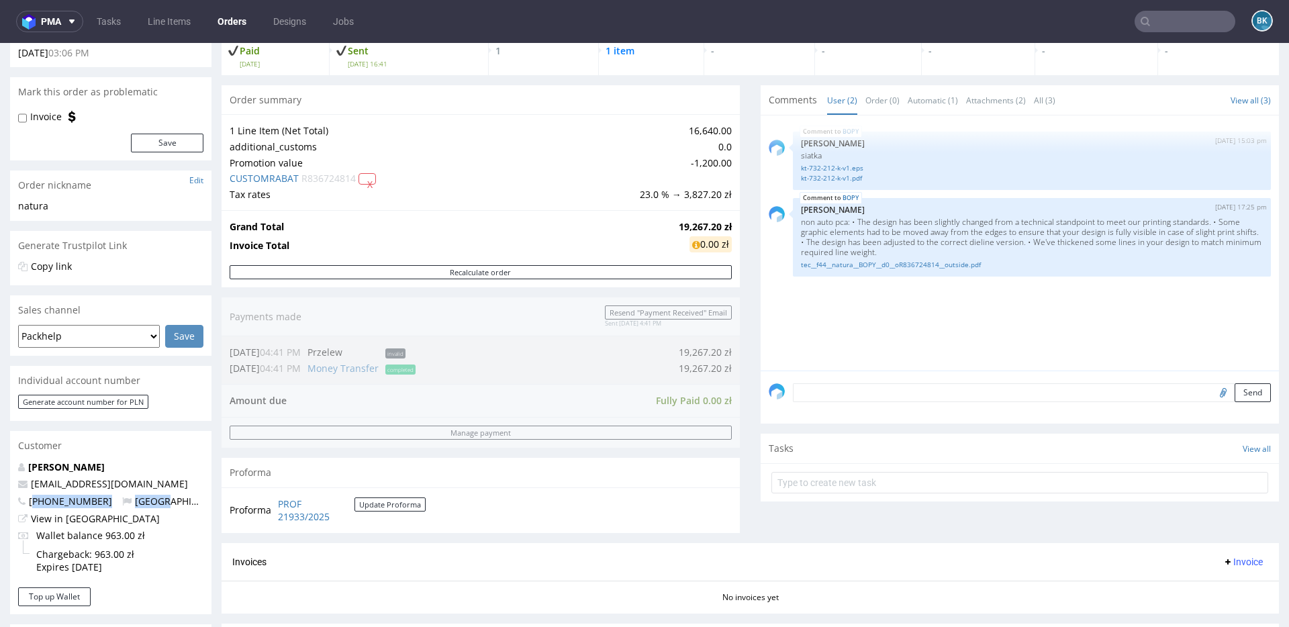
click at [75, 502] on span "+48887800491" at bounding box center [65, 501] width 94 height 13
drag, startPoint x: 97, startPoint y: 503, endPoint x: 34, endPoint y: 503, distance: 63.1
click at [34, 503] on p "+48887800491 Poland" at bounding box center [110, 501] width 185 height 13
copy span "48887800491"
click at [1162, 28] on input "text" at bounding box center [1185, 21] width 101 height 21
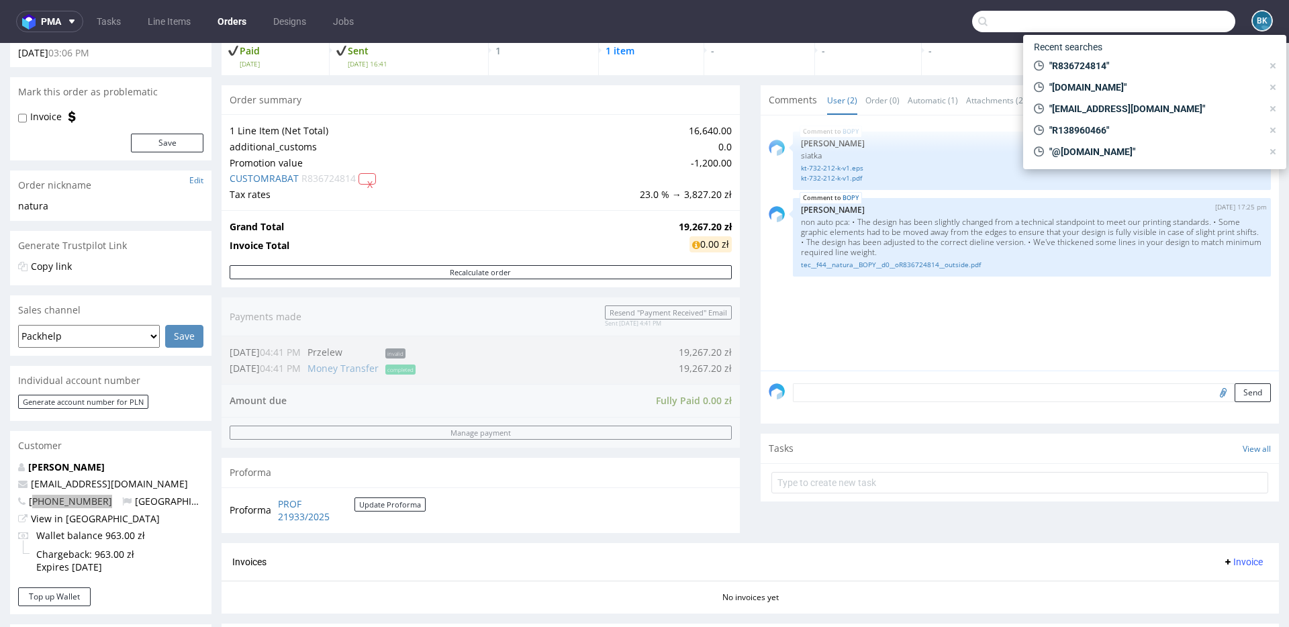
paste input "R04620557"
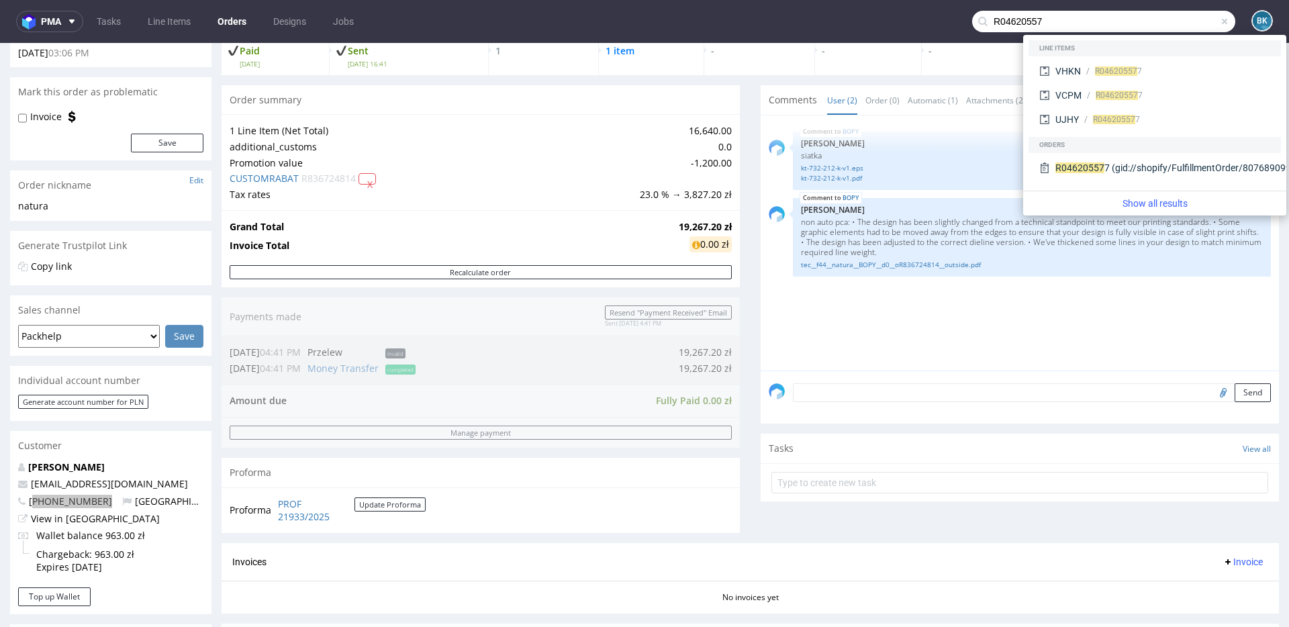
type input "R04620557"
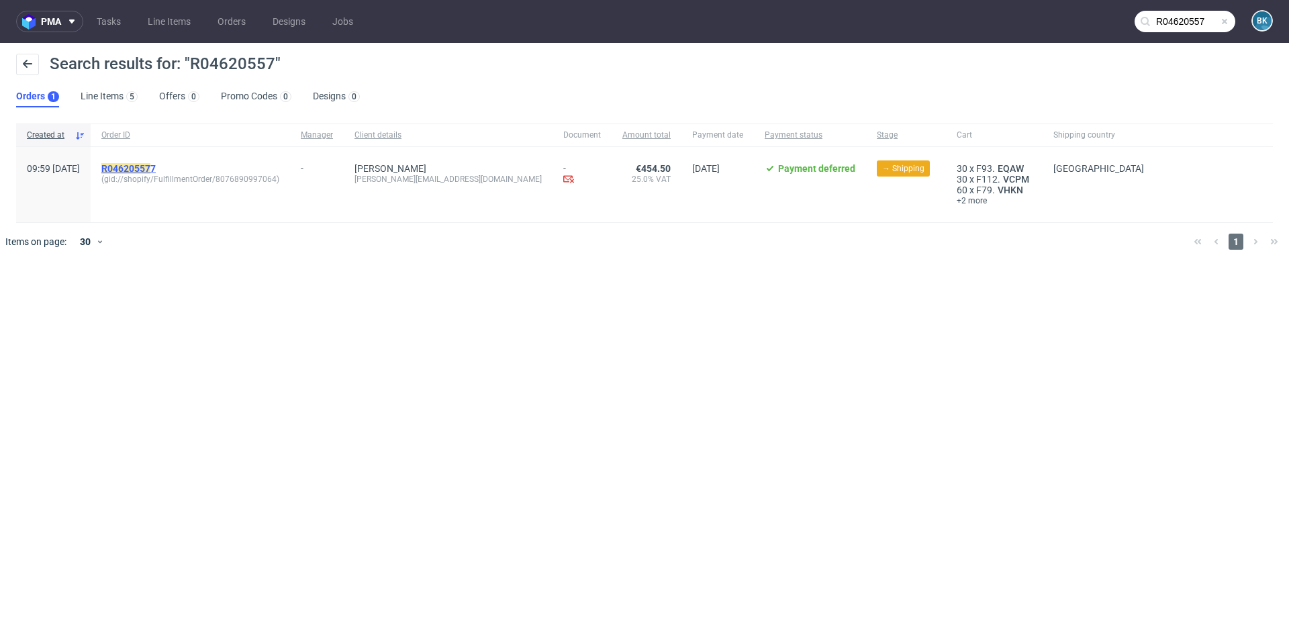
click at [142, 166] on mark "R04620557" at bounding box center [125, 168] width 49 height 11
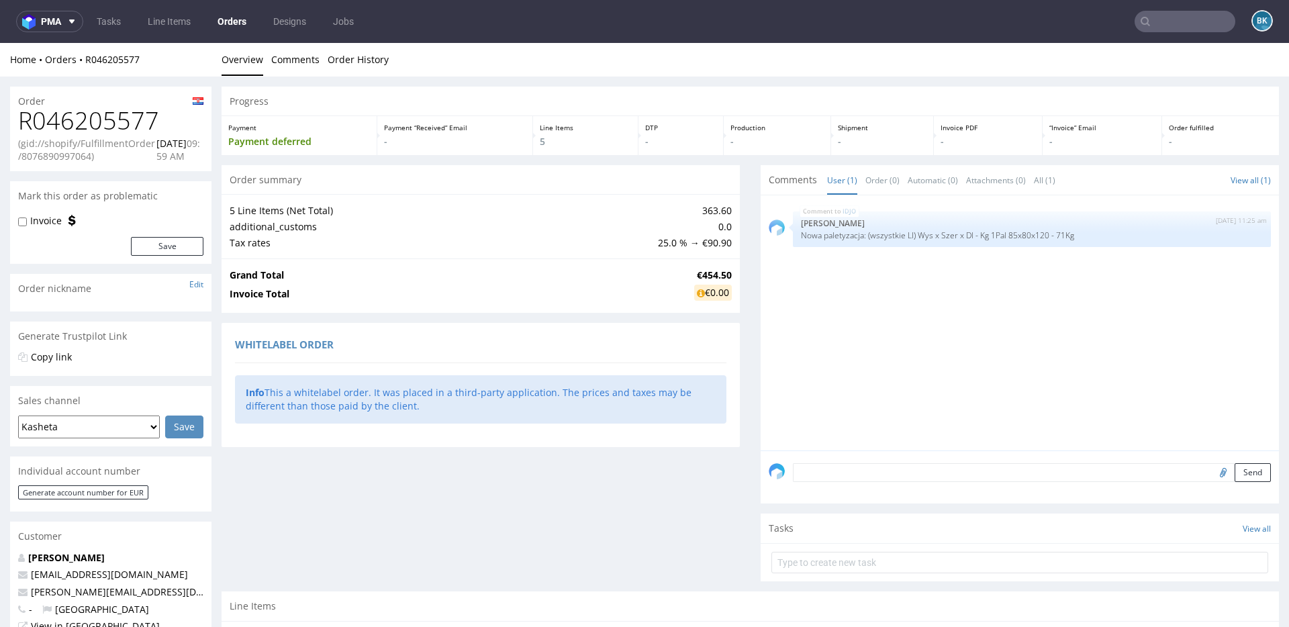
click at [106, 119] on h1 "R046205577" at bounding box center [110, 120] width 185 height 27
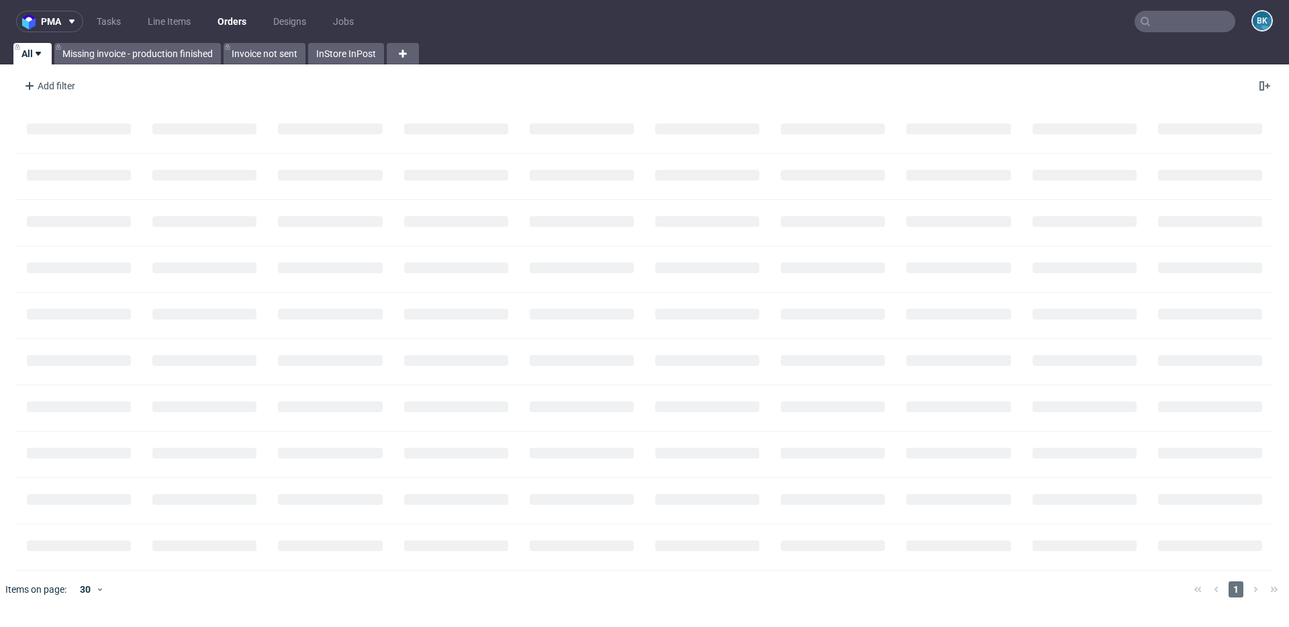
click at [1187, 23] on input "text" at bounding box center [1185, 21] width 101 height 21
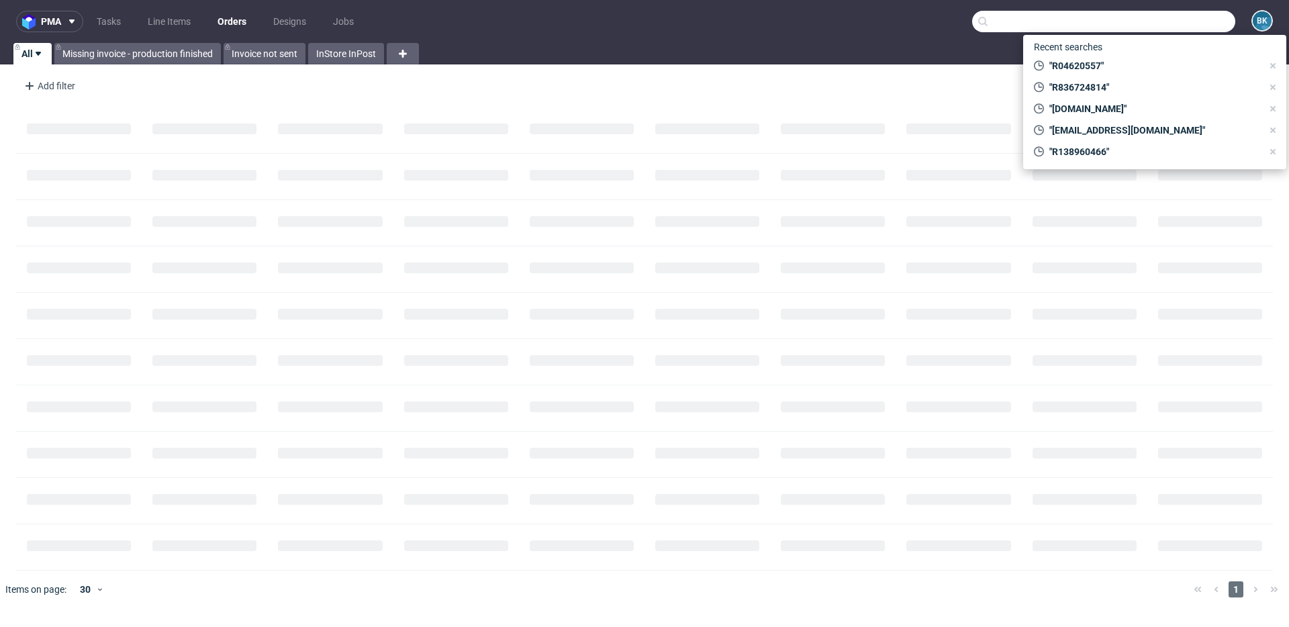
paste input "R046205577"
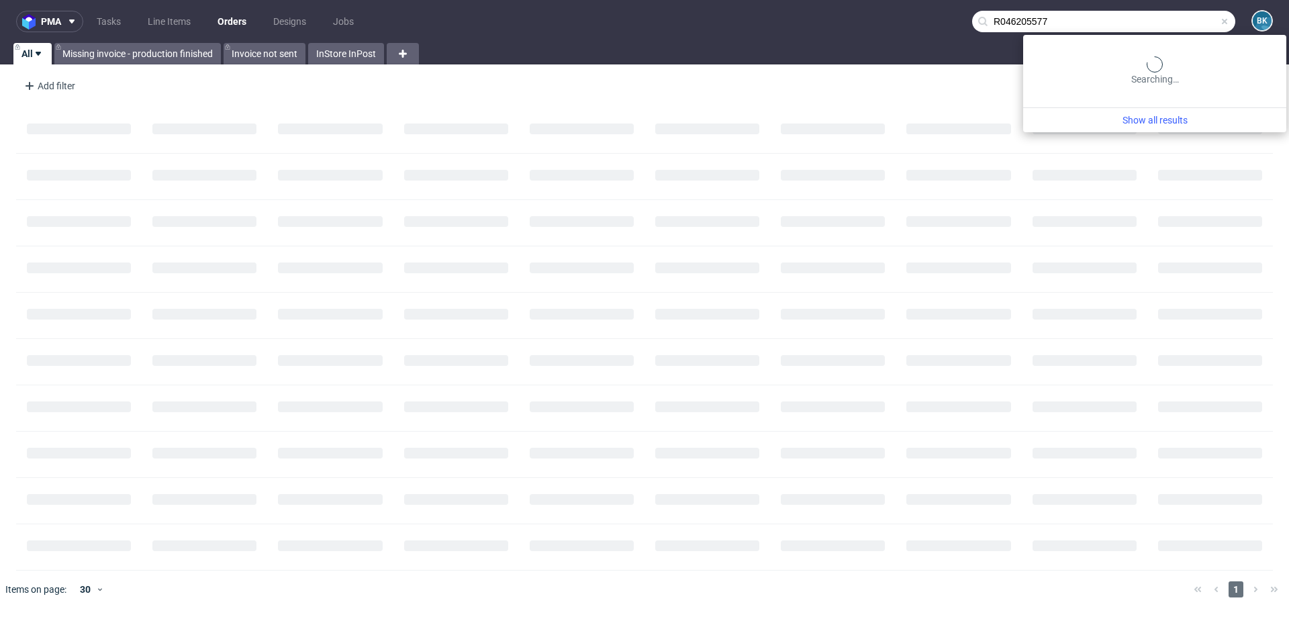
type input "R046205577"
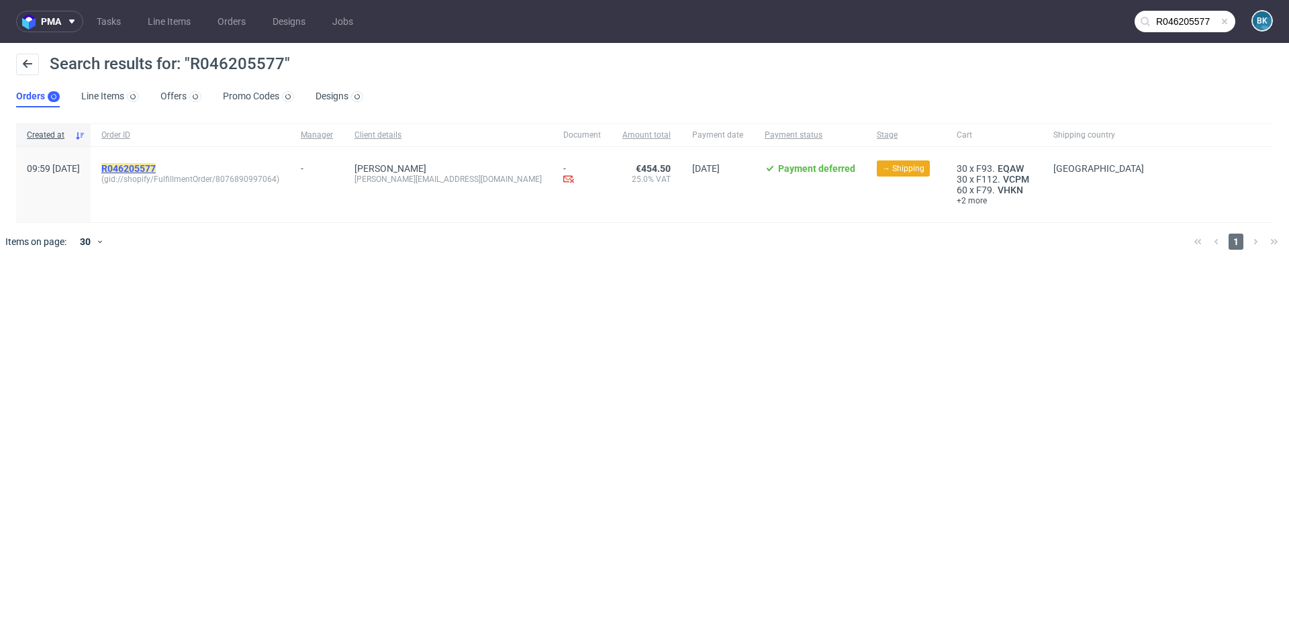
click at [154, 164] on mark "R046205577" at bounding box center [128, 168] width 54 height 11
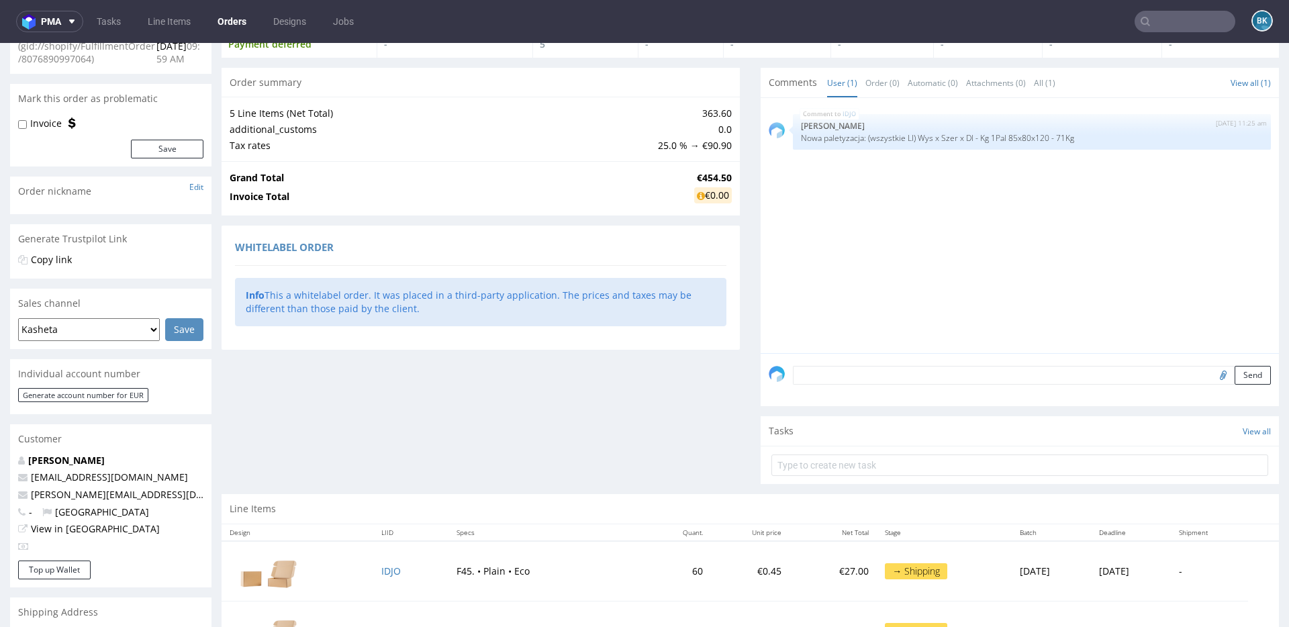
scroll to position [111, 0]
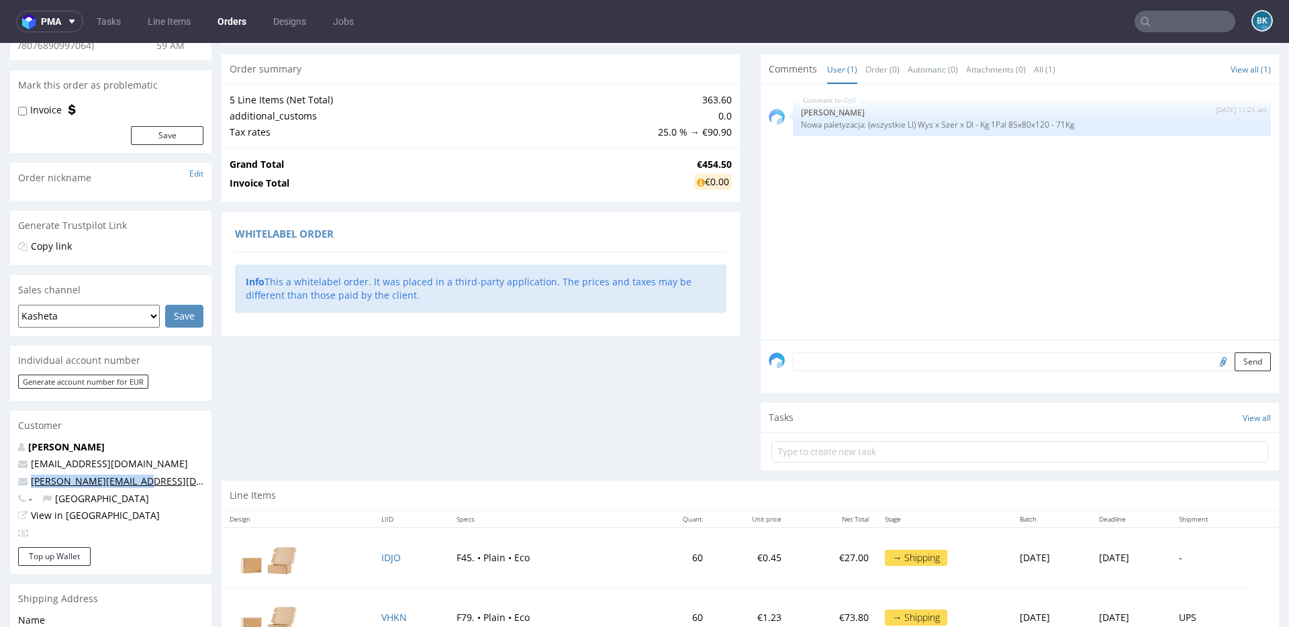
drag, startPoint x: 145, startPoint y: 481, endPoint x: 32, endPoint y: 487, distance: 112.9
click at [32, 487] on p "[PERSON_NAME][EMAIL_ADDRESS][DOMAIN_NAME]" at bounding box center [110, 481] width 185 height 13
copy link "[PERSON_NAME][EMAIL_ADDRESS][DOMAIN_NAME]"
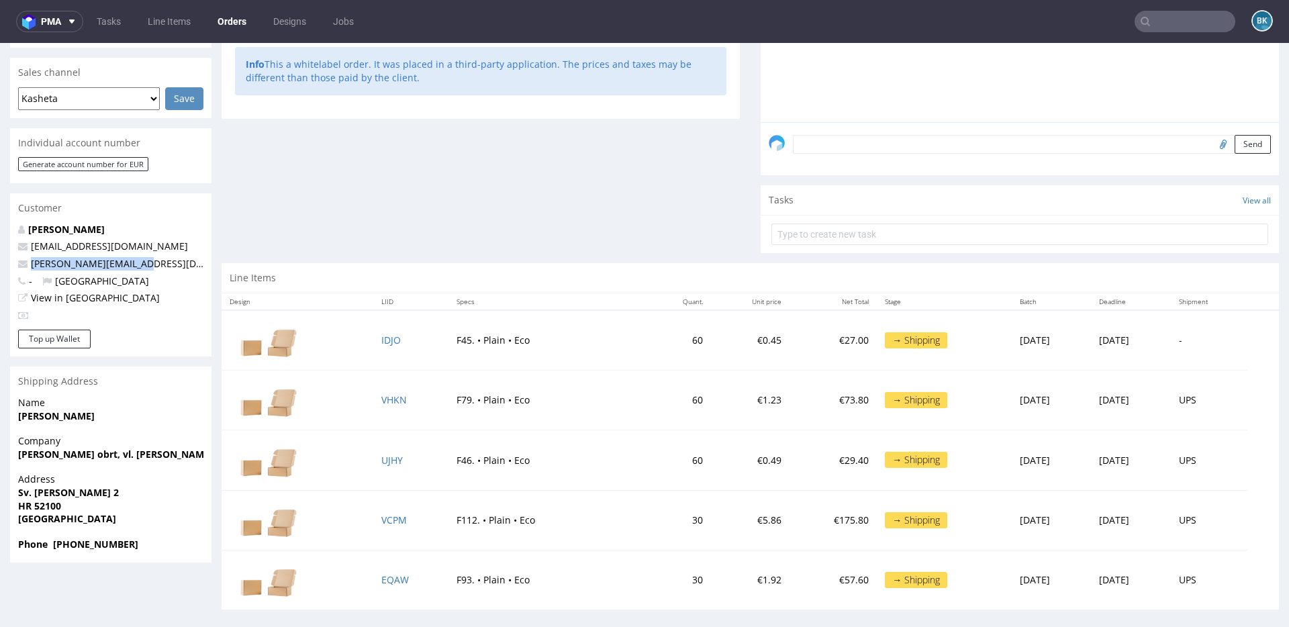
scroll to position [338, 0]
